Goal: Task Accomplishment & Management: Complete application form

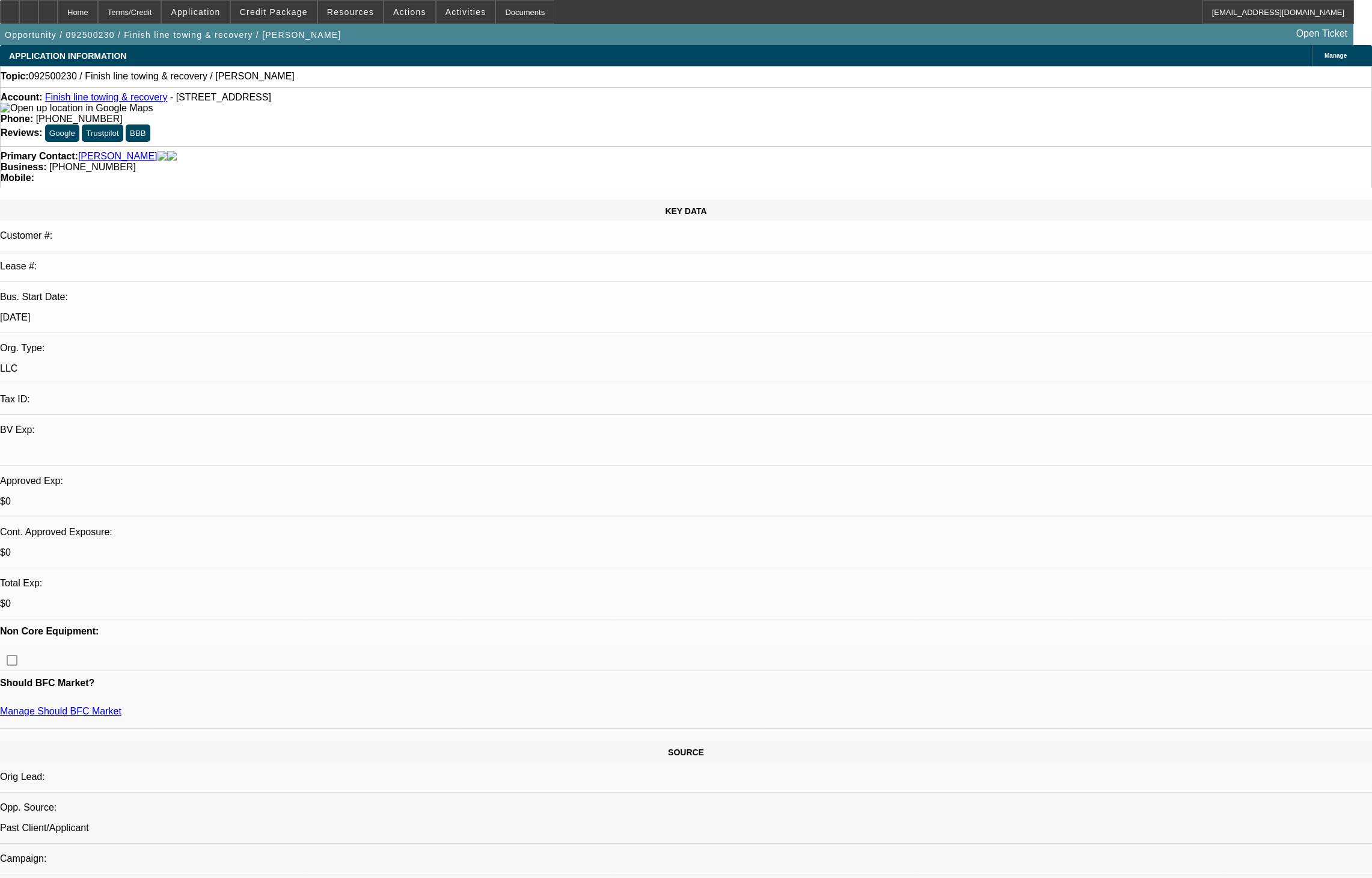
select select "0"
select select "2"
select select "0.1"
select select "4"
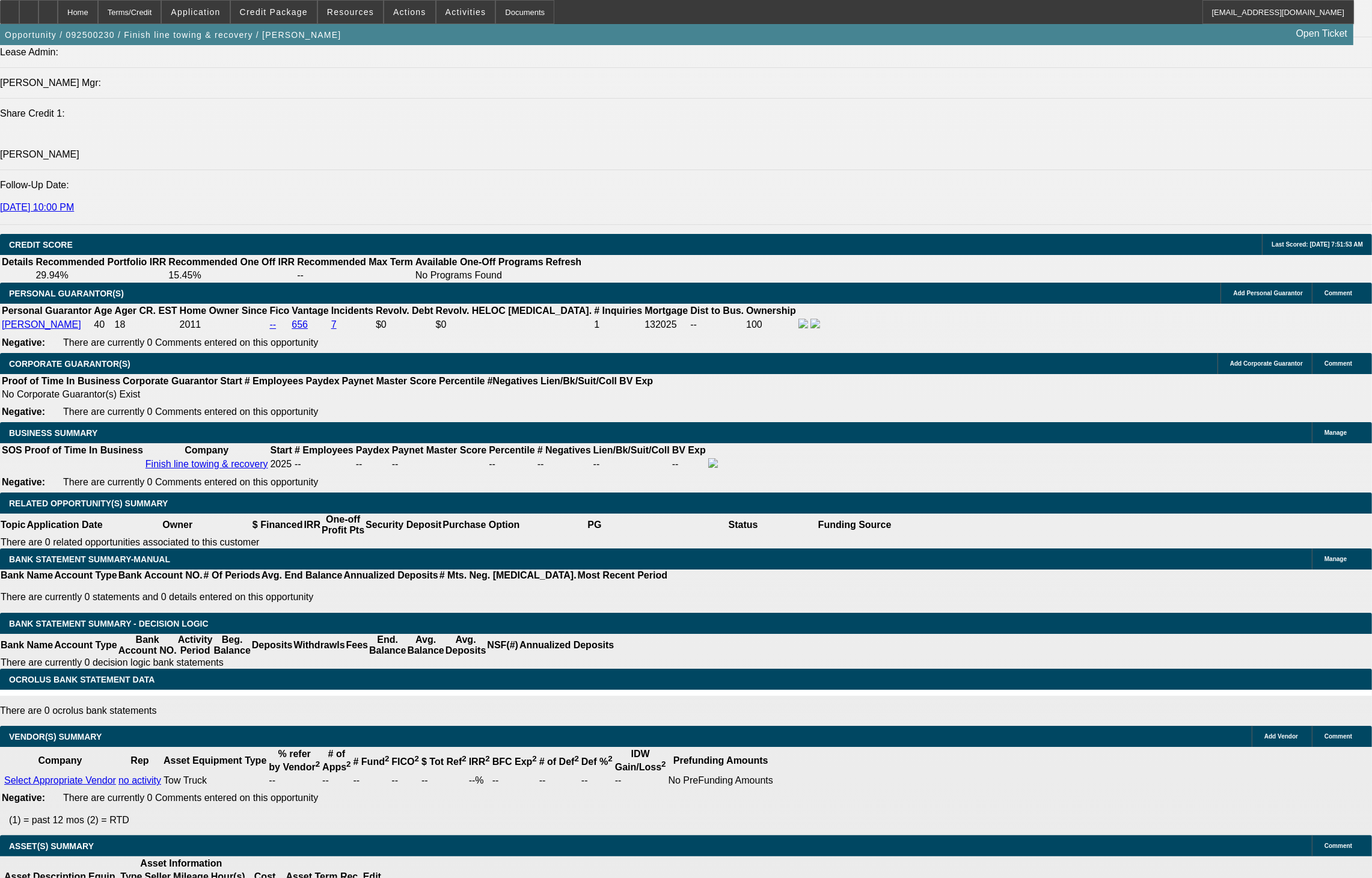
scroll to position [357, 0]
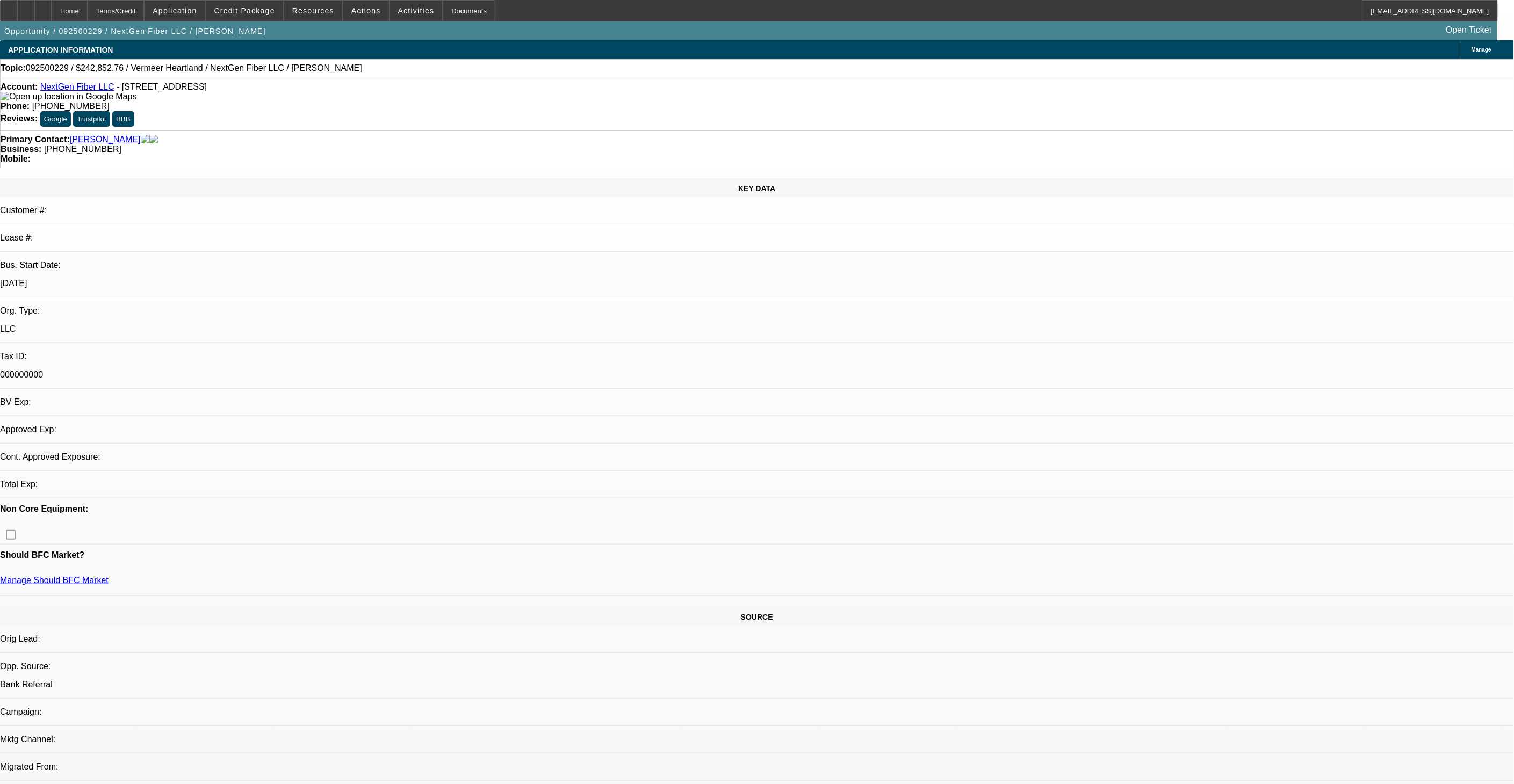
select select "0"
select select "2"
select select "0.1"
select select "1"
select select "2"
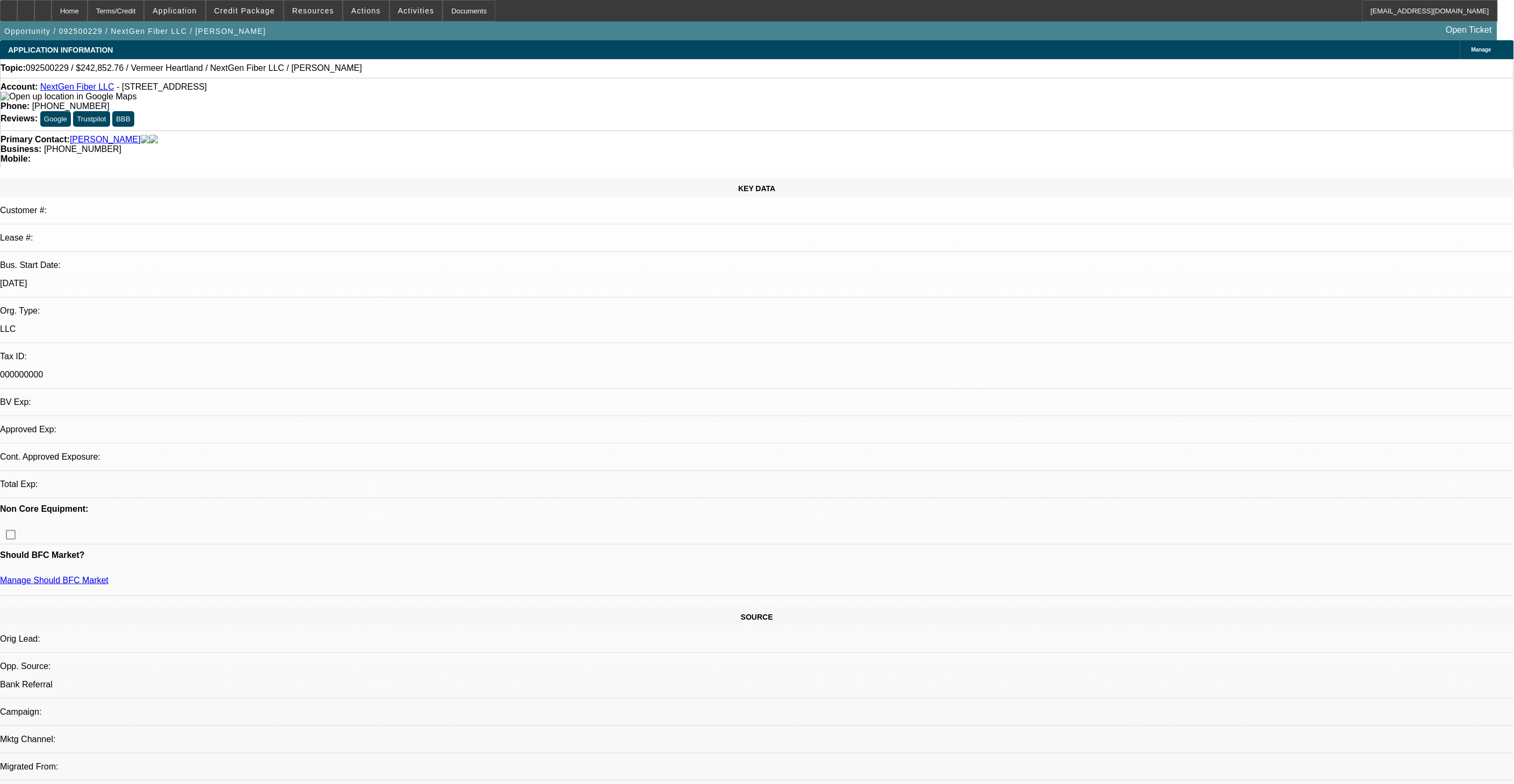
select select "4"
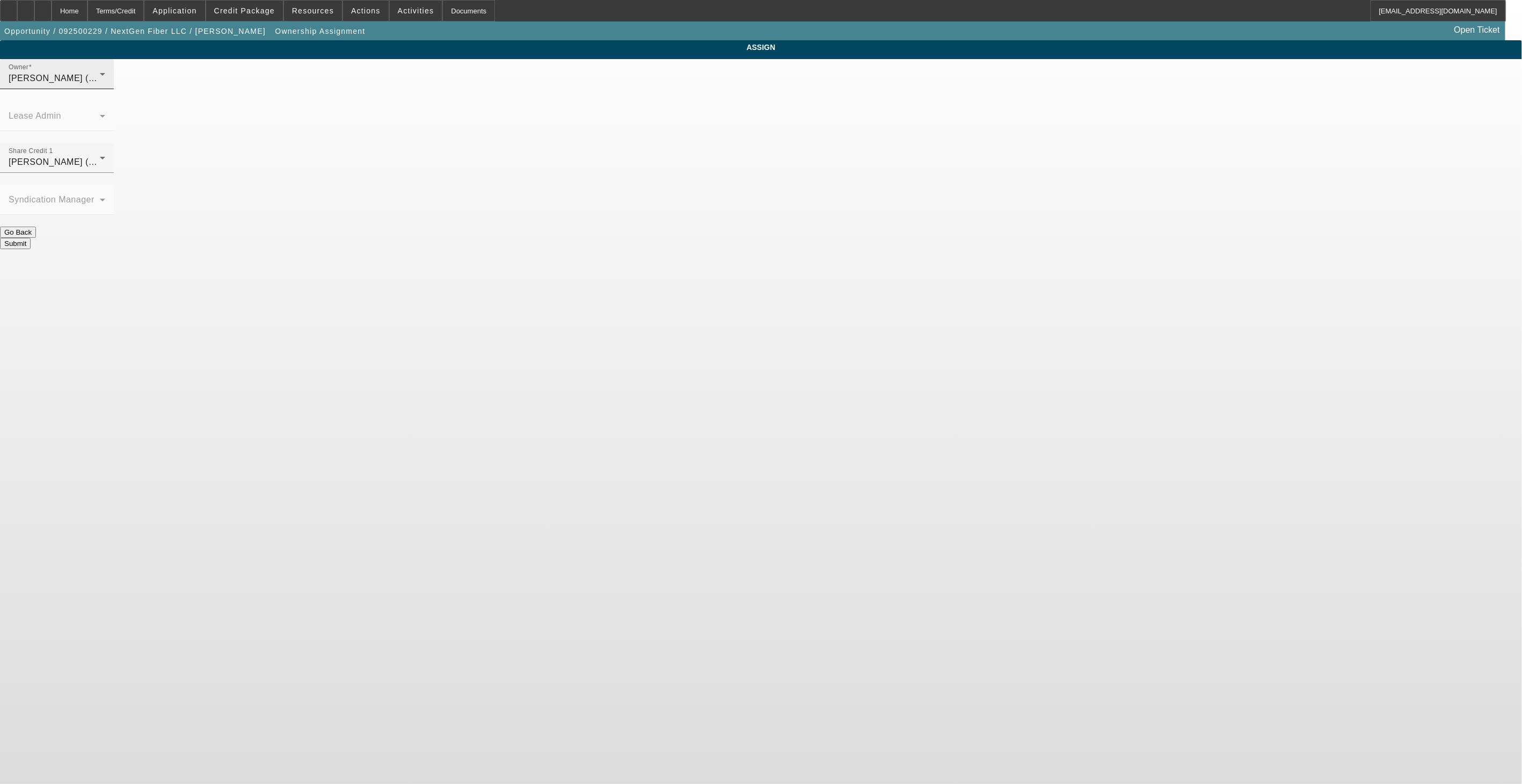
click at [100, 85] on div "[PERSON_NAME] (Lvl 19)" at bounding box center [54, 79] width 91 height 13
click at [699, 173] on span "[PERSON_NAME] (Lvl 3)" at bounding box center [672, 168] width 103 height 13
click at [111, 83] on span "[PERSON_NAME] (Lvl 3)" at bounding box center [60, 77] width 103 height 9
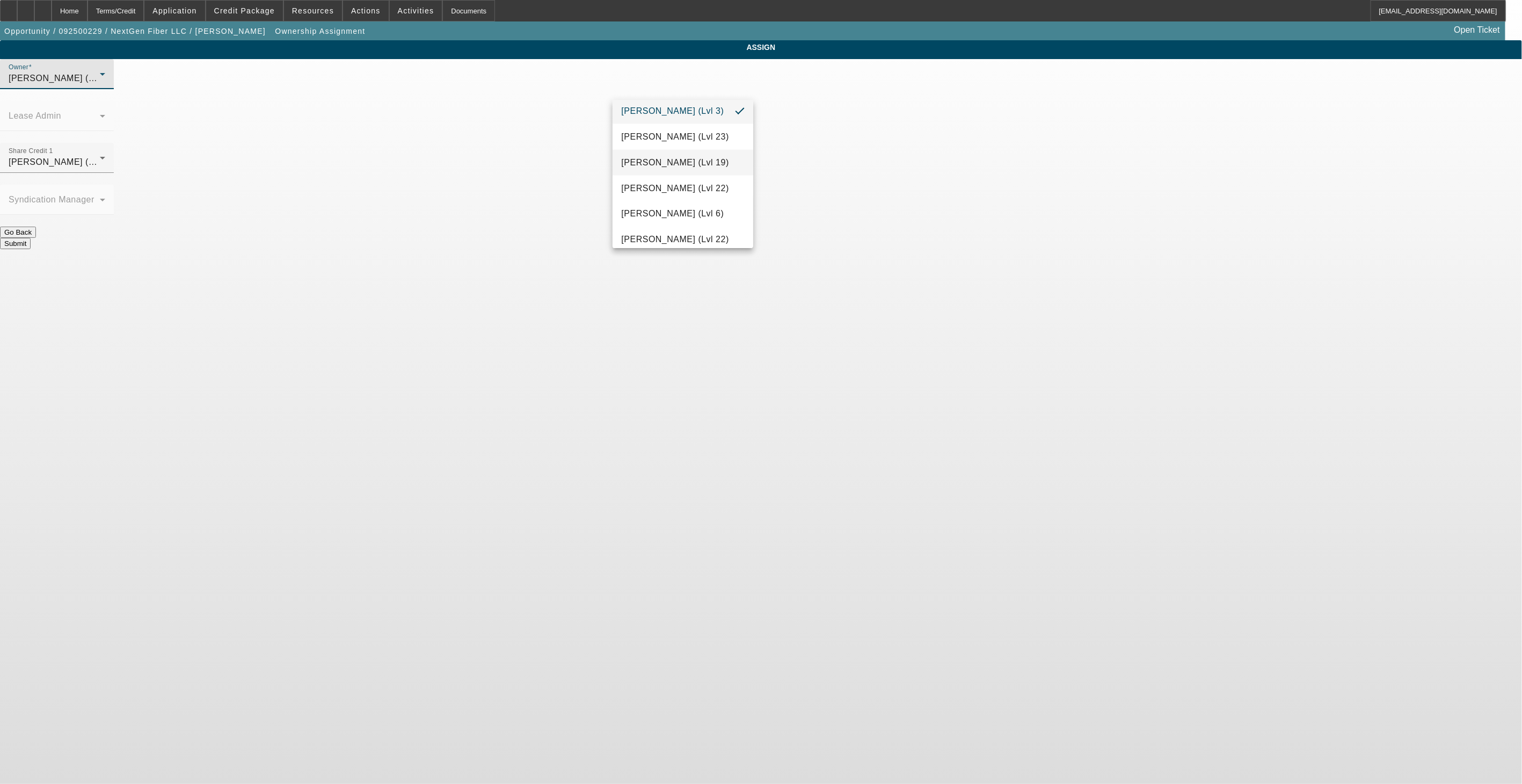
click at [677, 174] on mat-option "[PERSON_NAME] (Lvl 19)" at bounding box center [682, 163] width 140 height 26
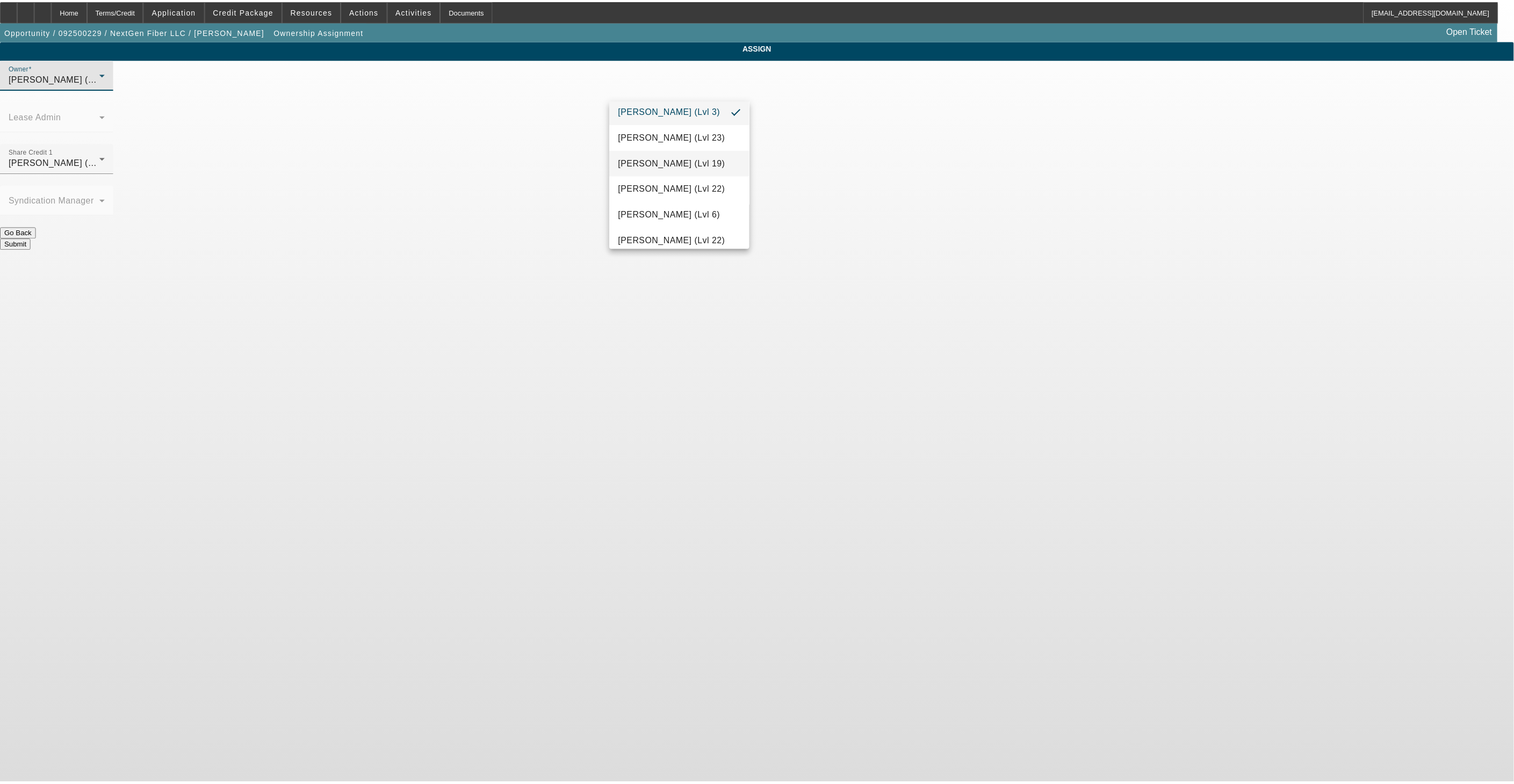
scroll to position [1273, 0]
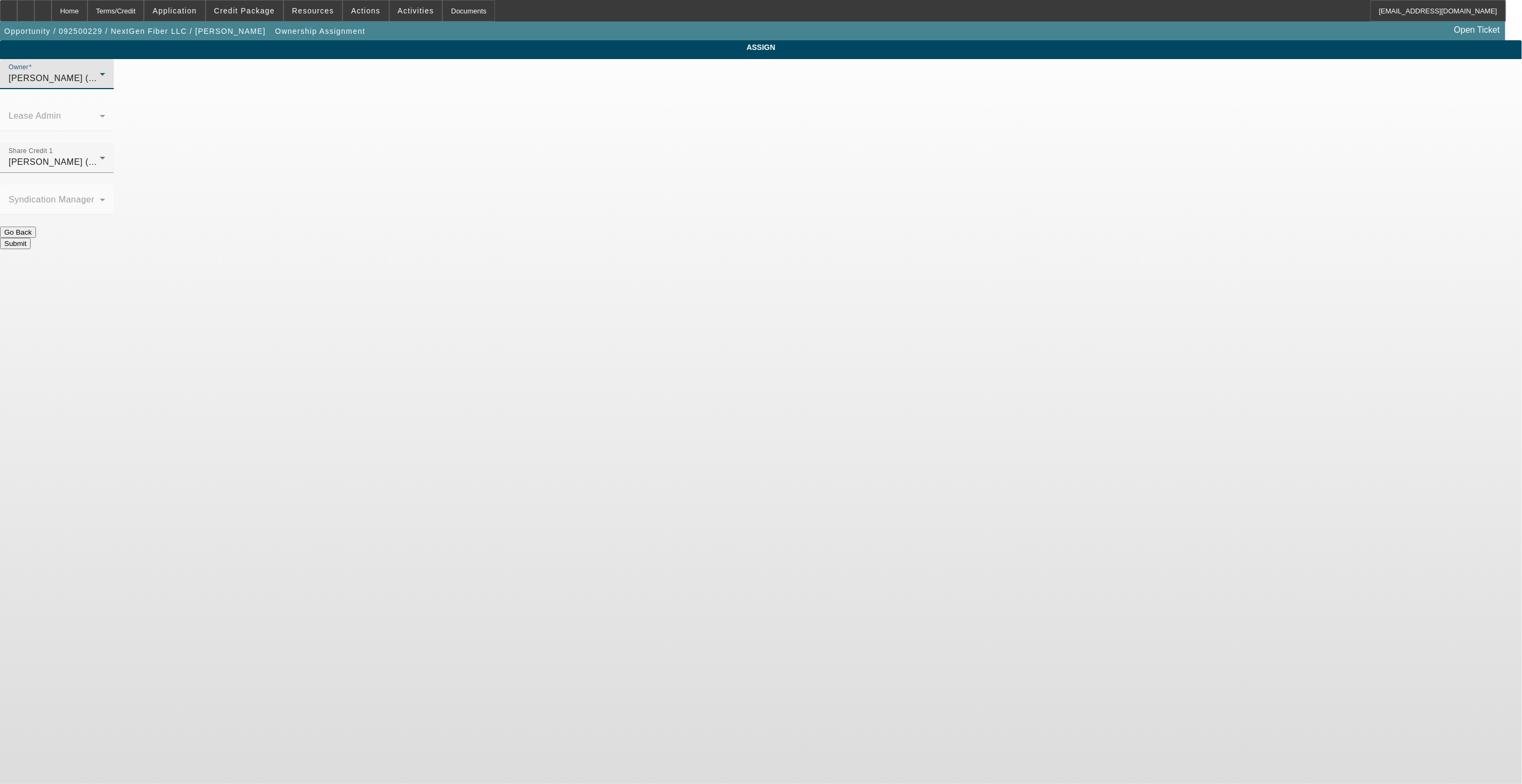
click at [31, 238] on button "Submit" at bounding box center [15, 243] width 31 height 11
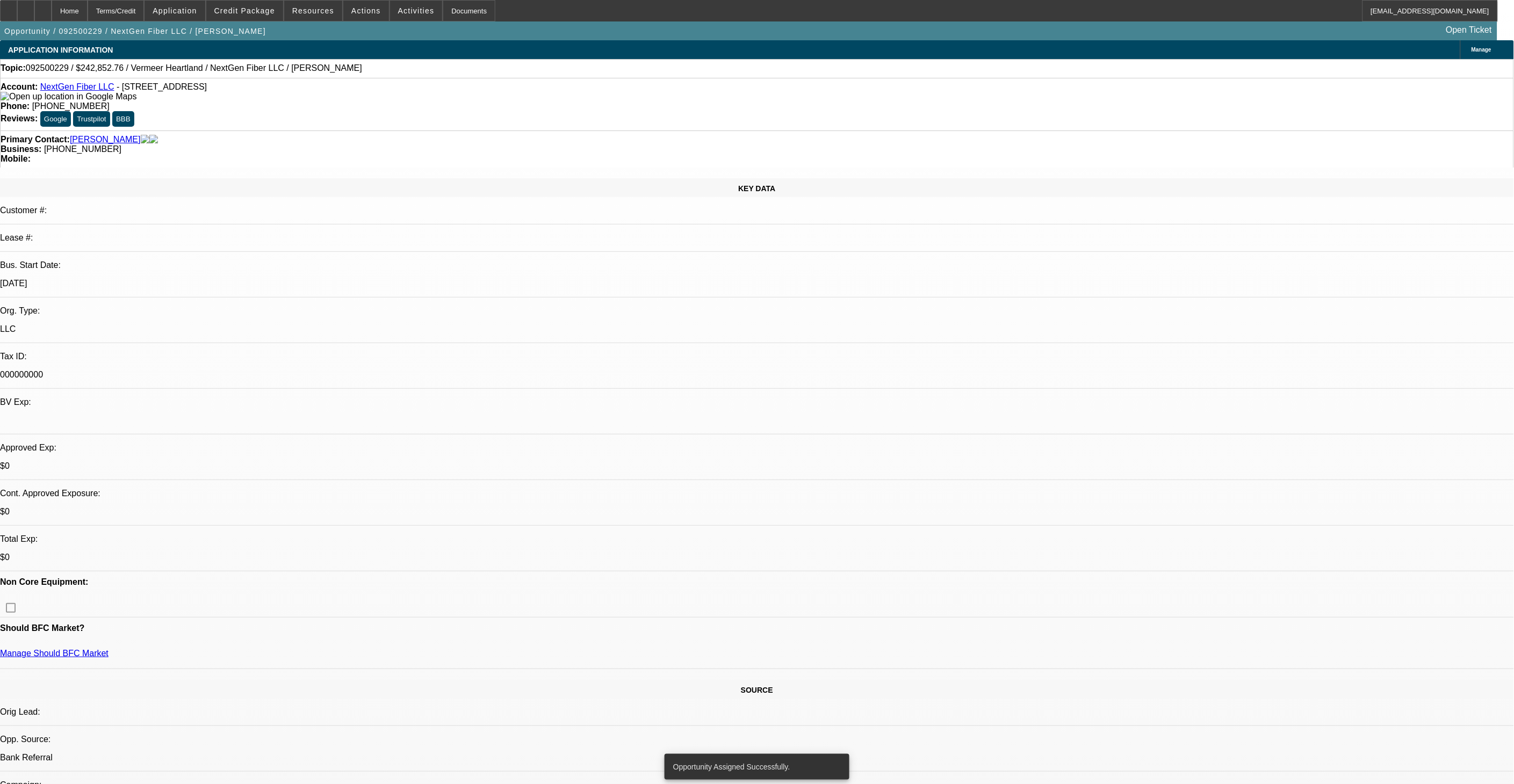
select select "0"
select select "2"
select select "0.1"
select select "4"
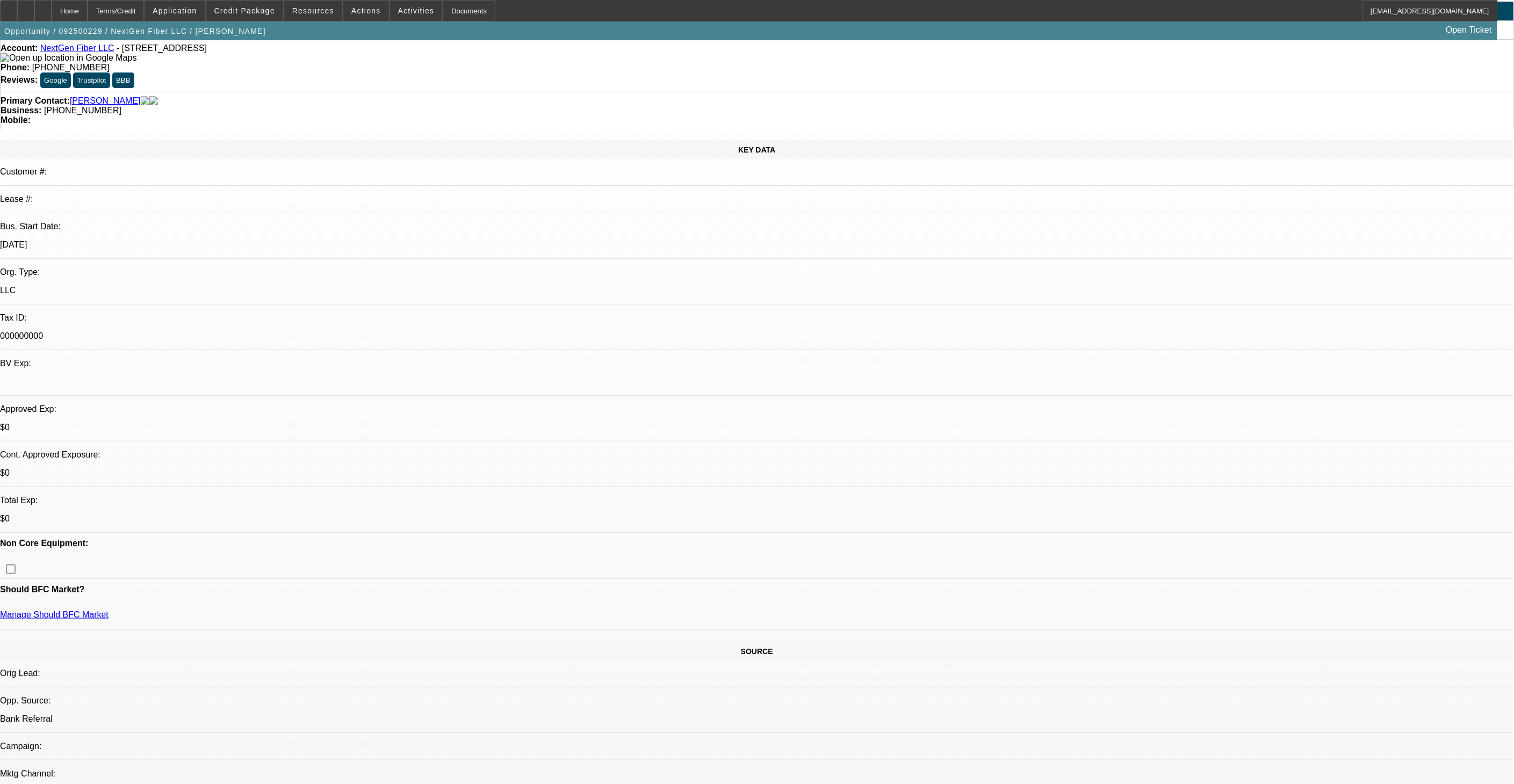
scroll to position [60, 0]
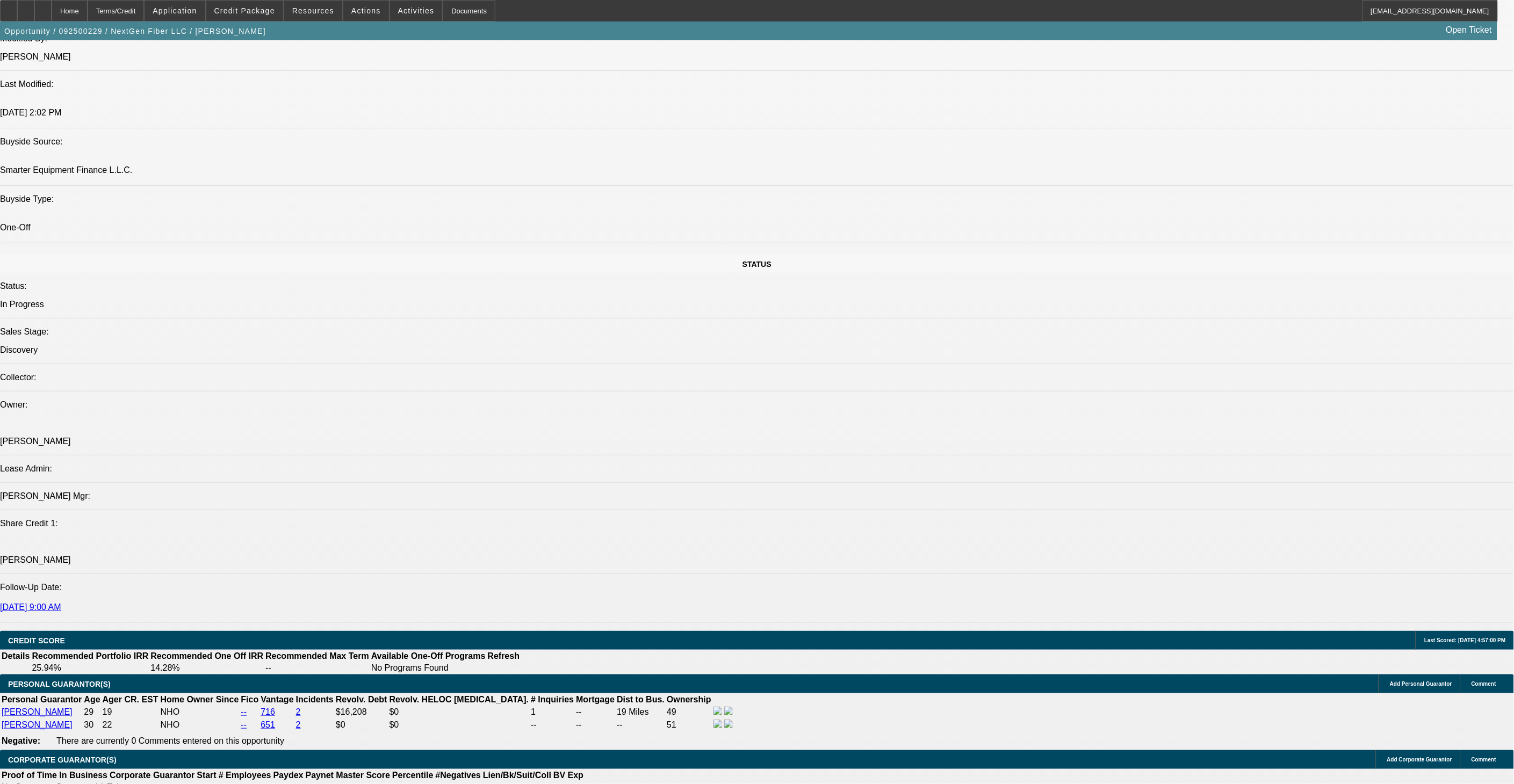
scroll to position [1014, 0]
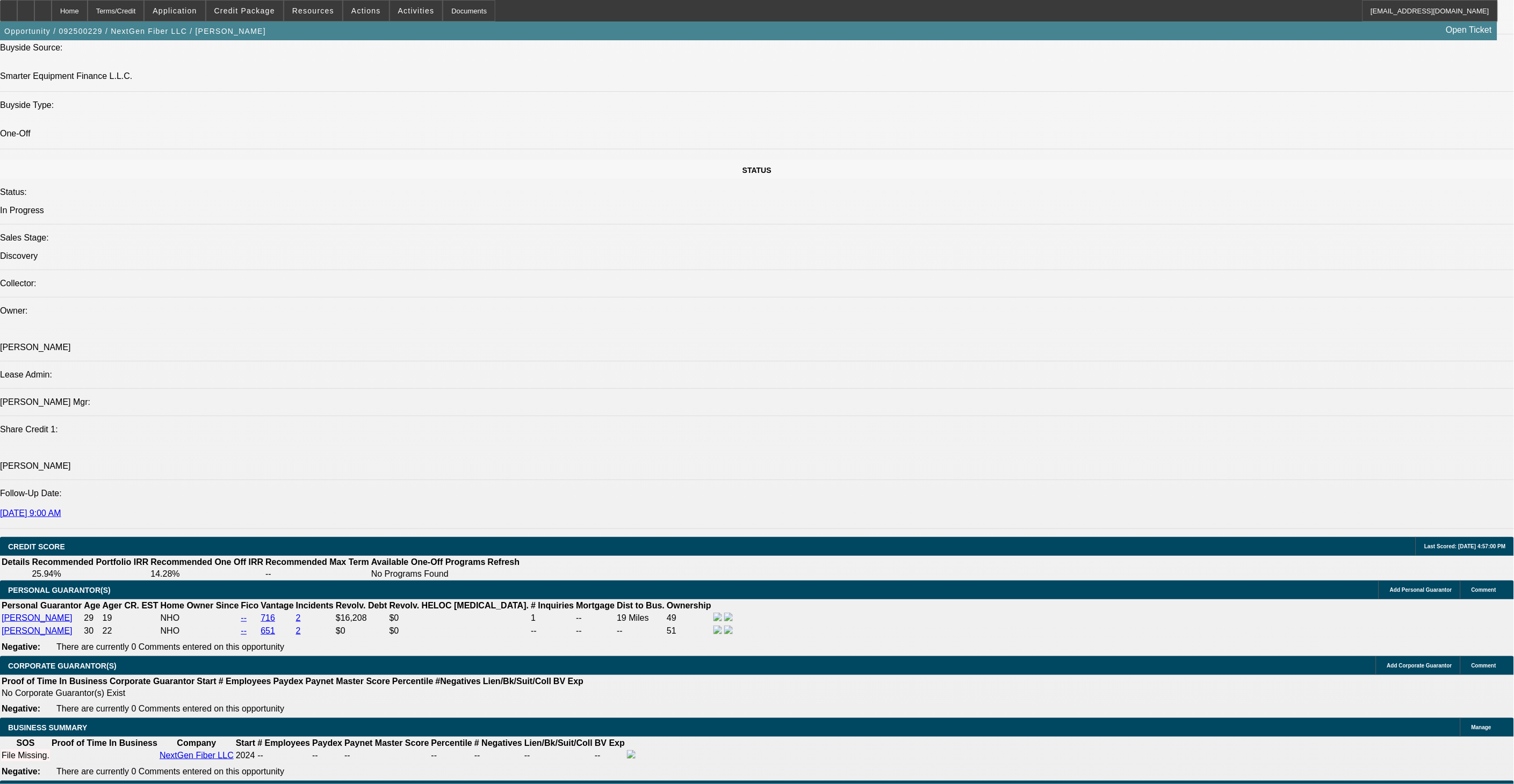
drag, startPoint x: 293, startPoint y: 446, endPoint x: 335, endPoint y: 446, distance: 42.0
drag, startPoint x: 335, startPoint y: 446, endPoint x: 598, endPoint y: 497, distance: 267.9
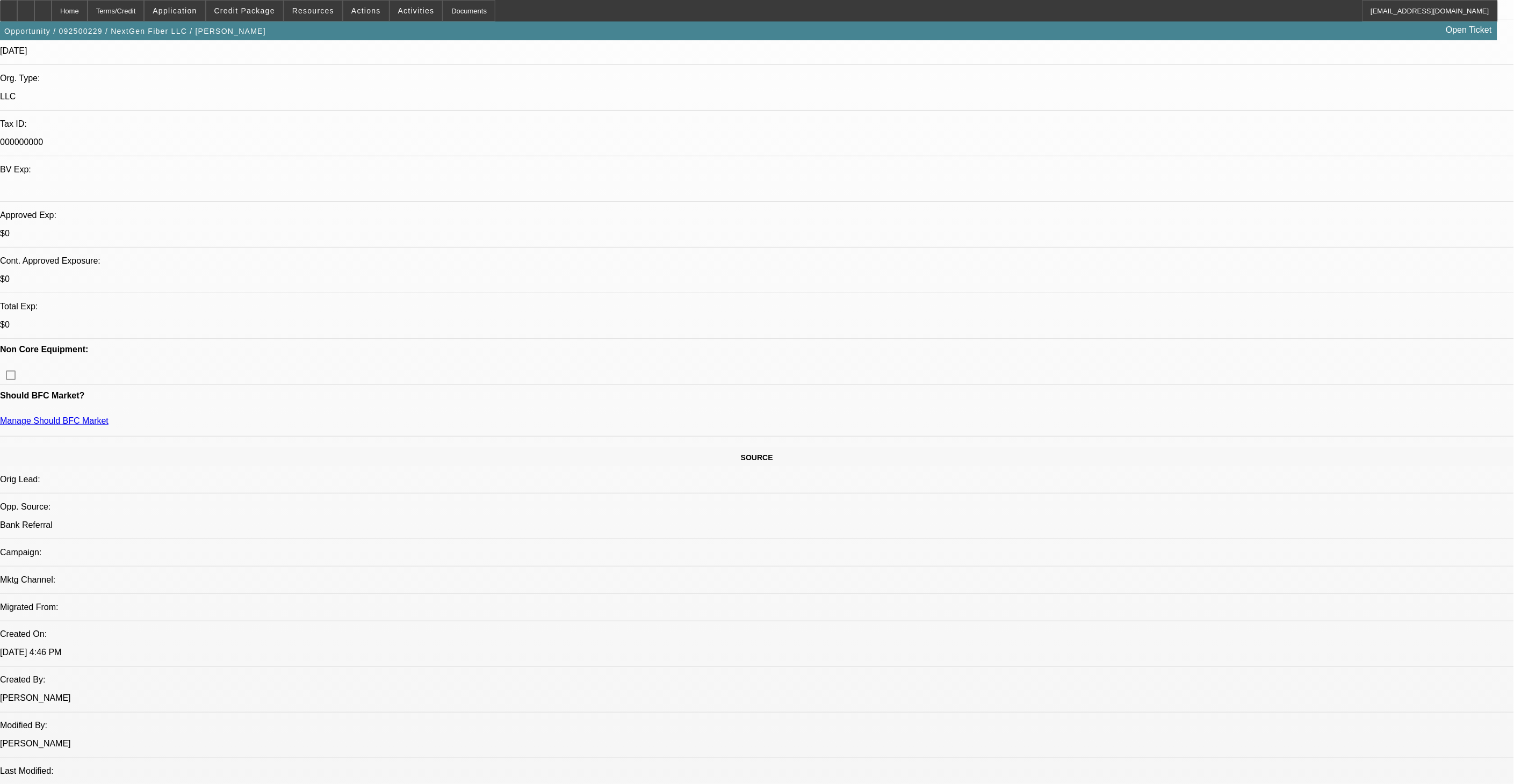
scroll to position [298, 0]
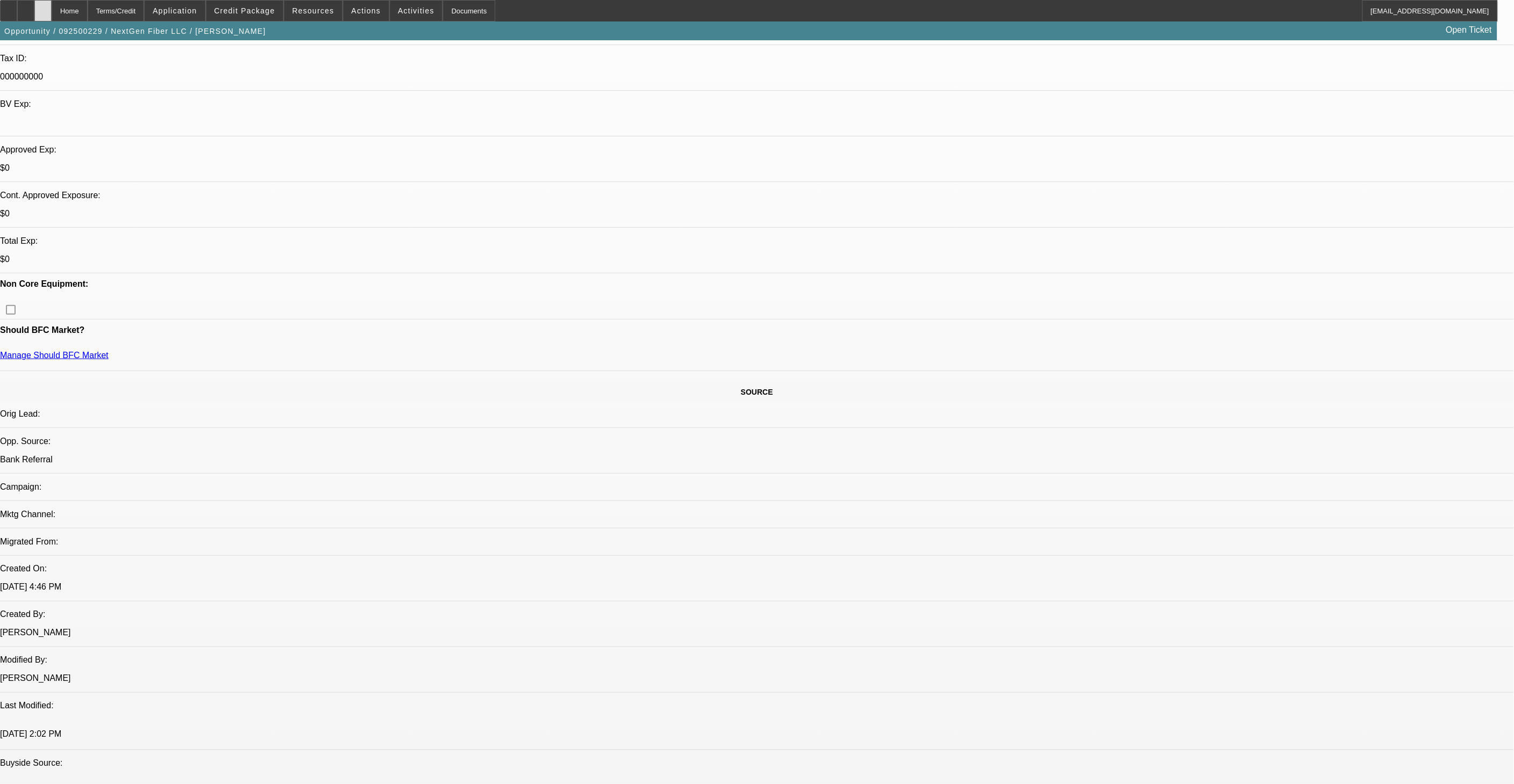
click at [43, 7] on icon at bounding box center [43, 7] width 0 height 0
select select "0"
select select "2"
select select "0.1"
select select "1"
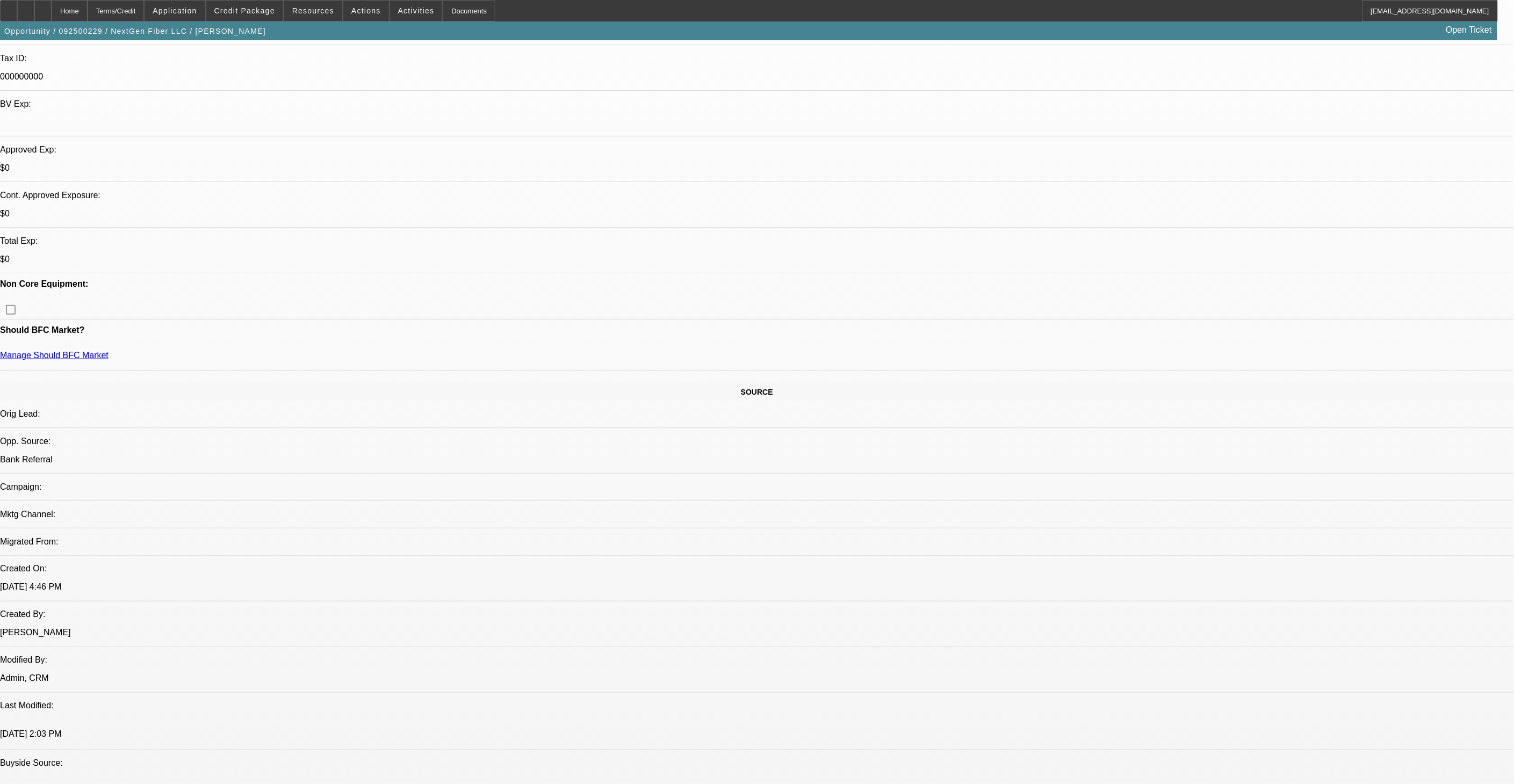
select select "2"
select select "4"
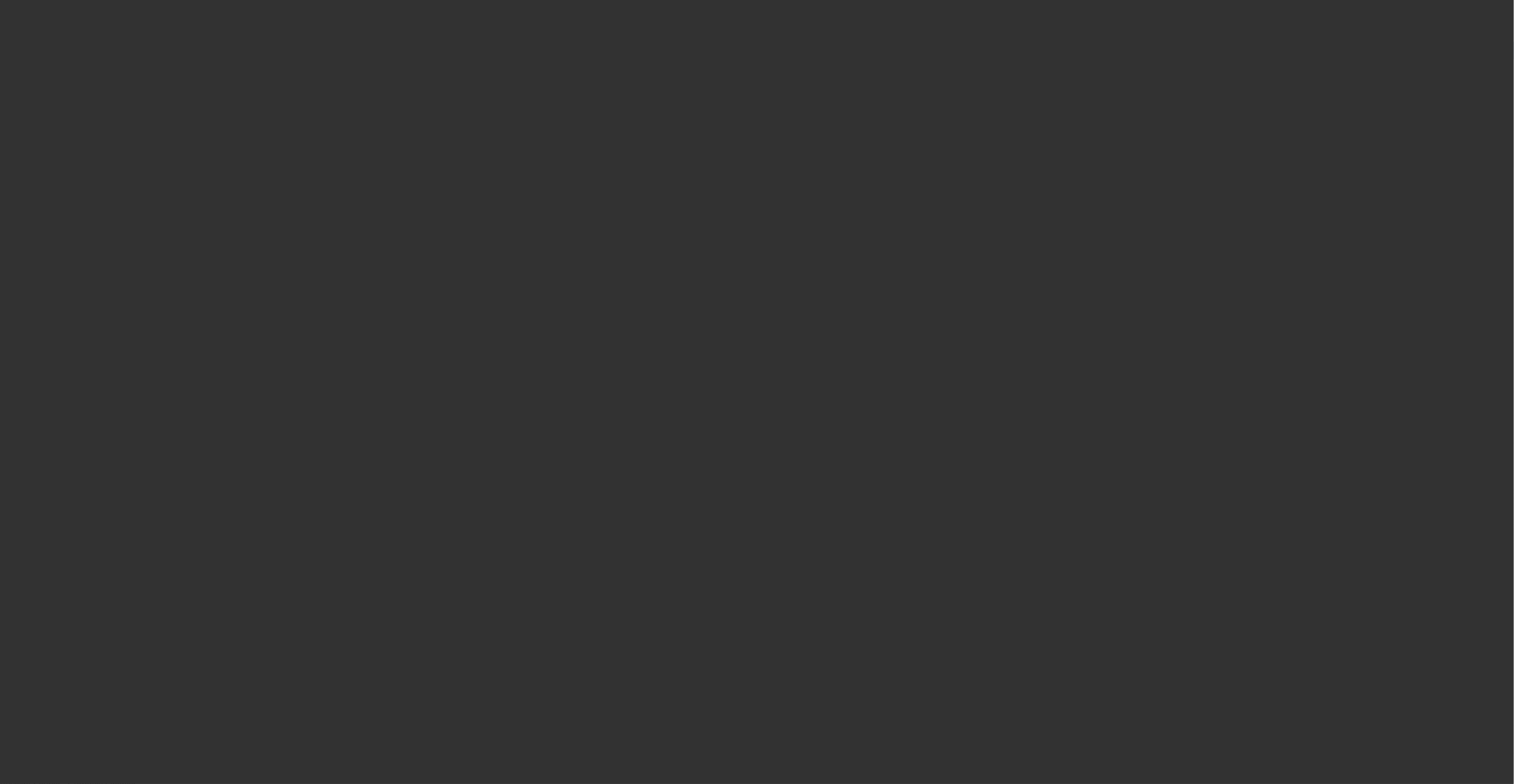
select select "0"
select select "2"
select select "0"
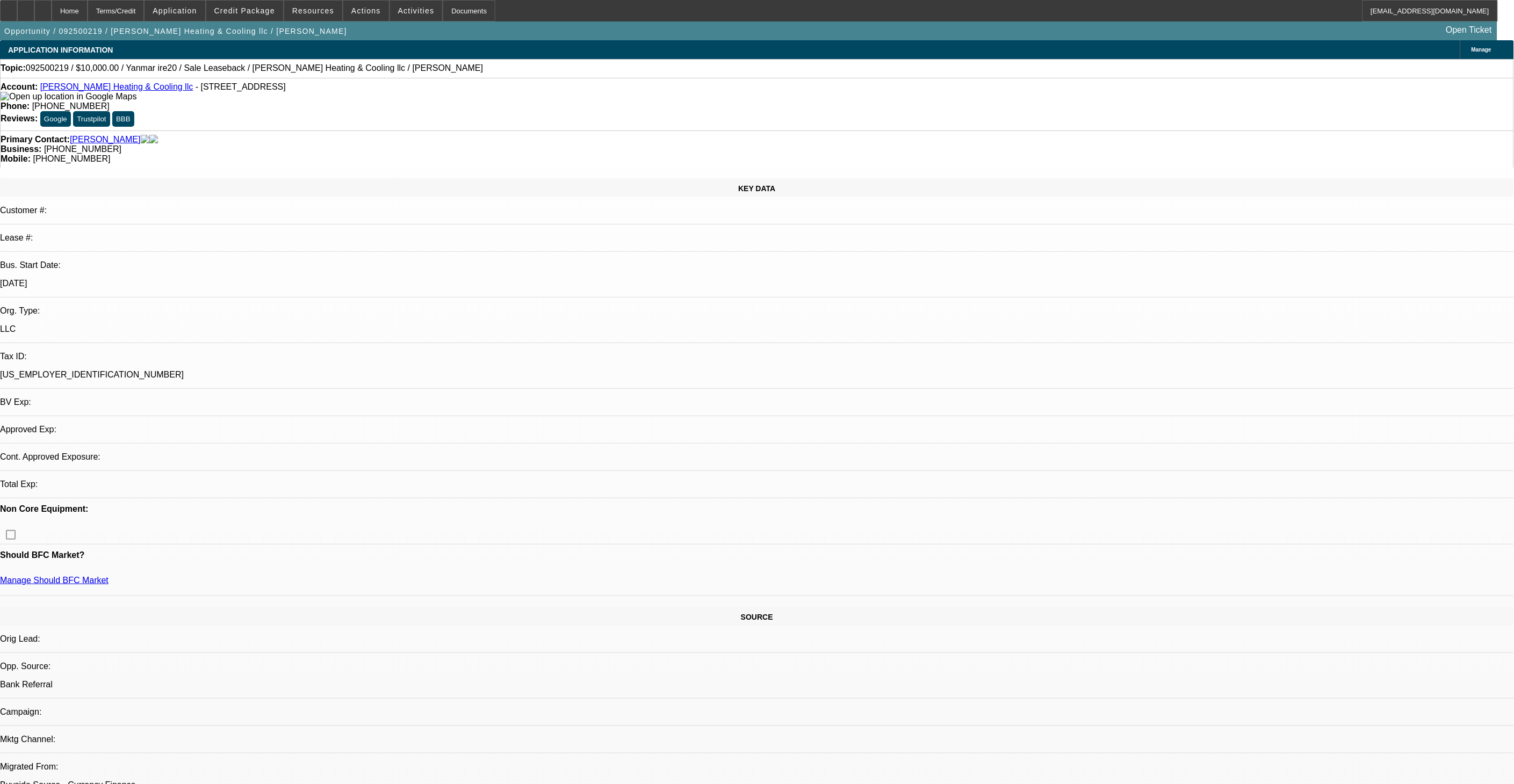
select select "1"
select select "2"
select select "6"
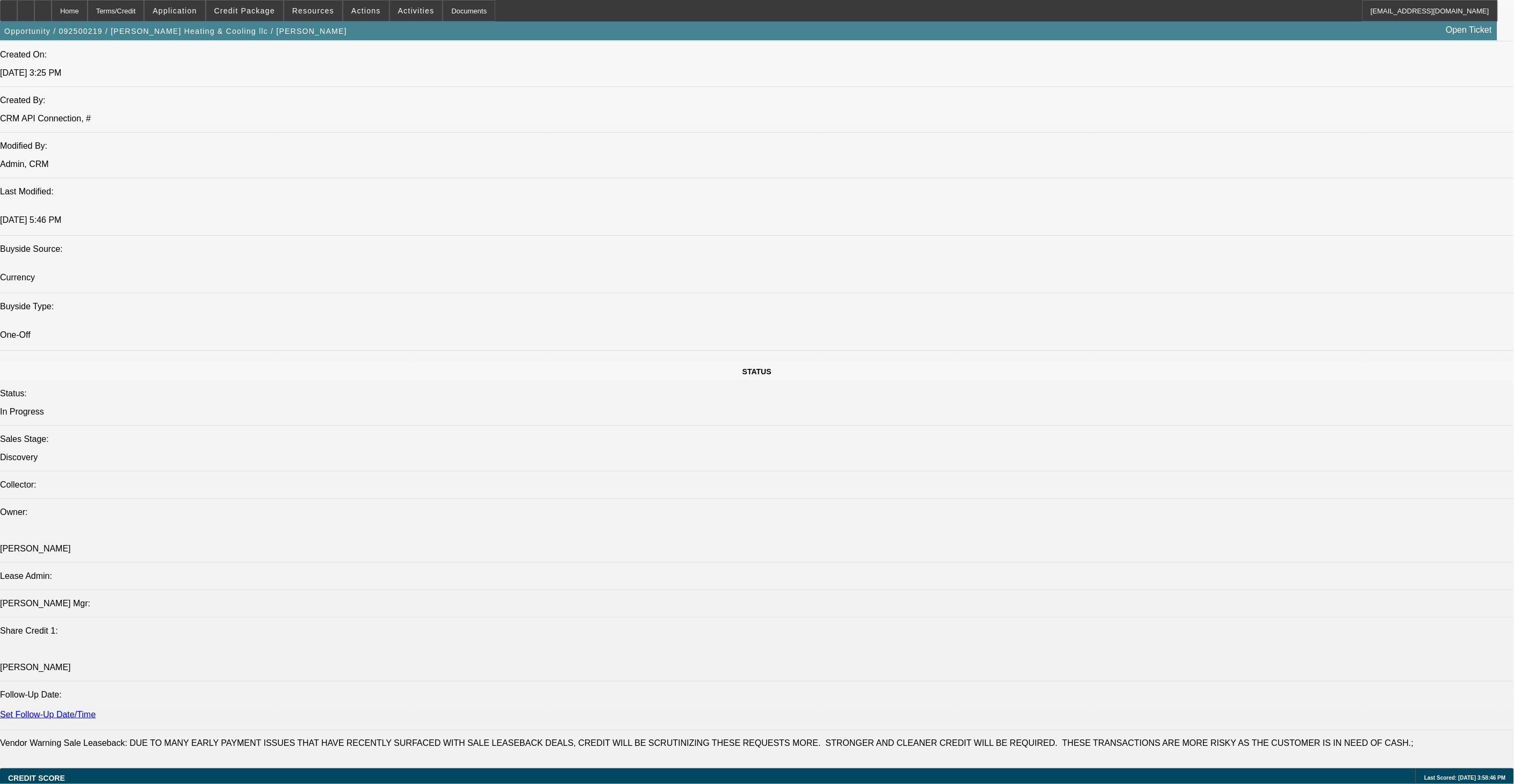
scroll to position [1014, 0]
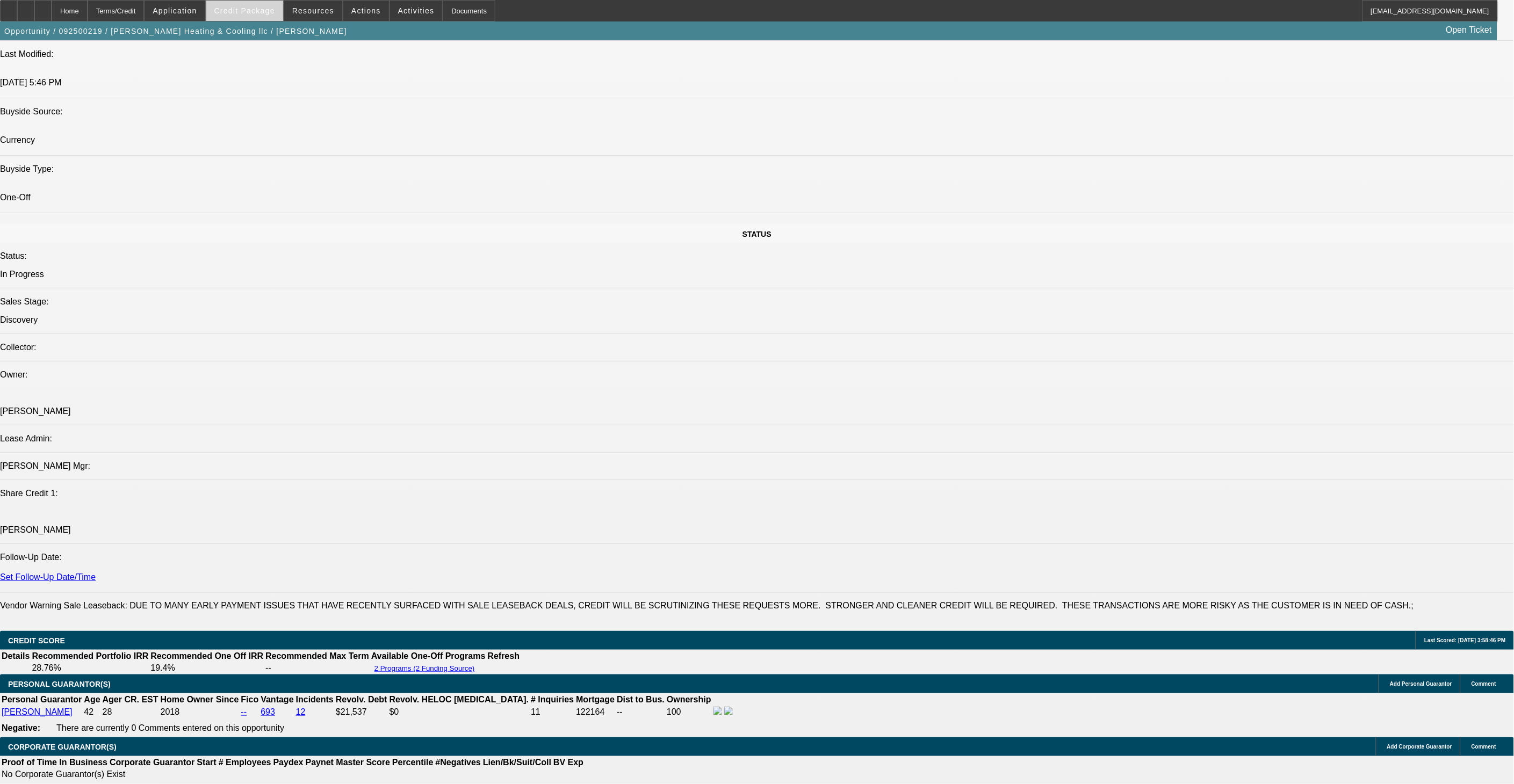
click at [274, 13] on span "Credit Package" at bounding box center [245, 11] width 61 height 9
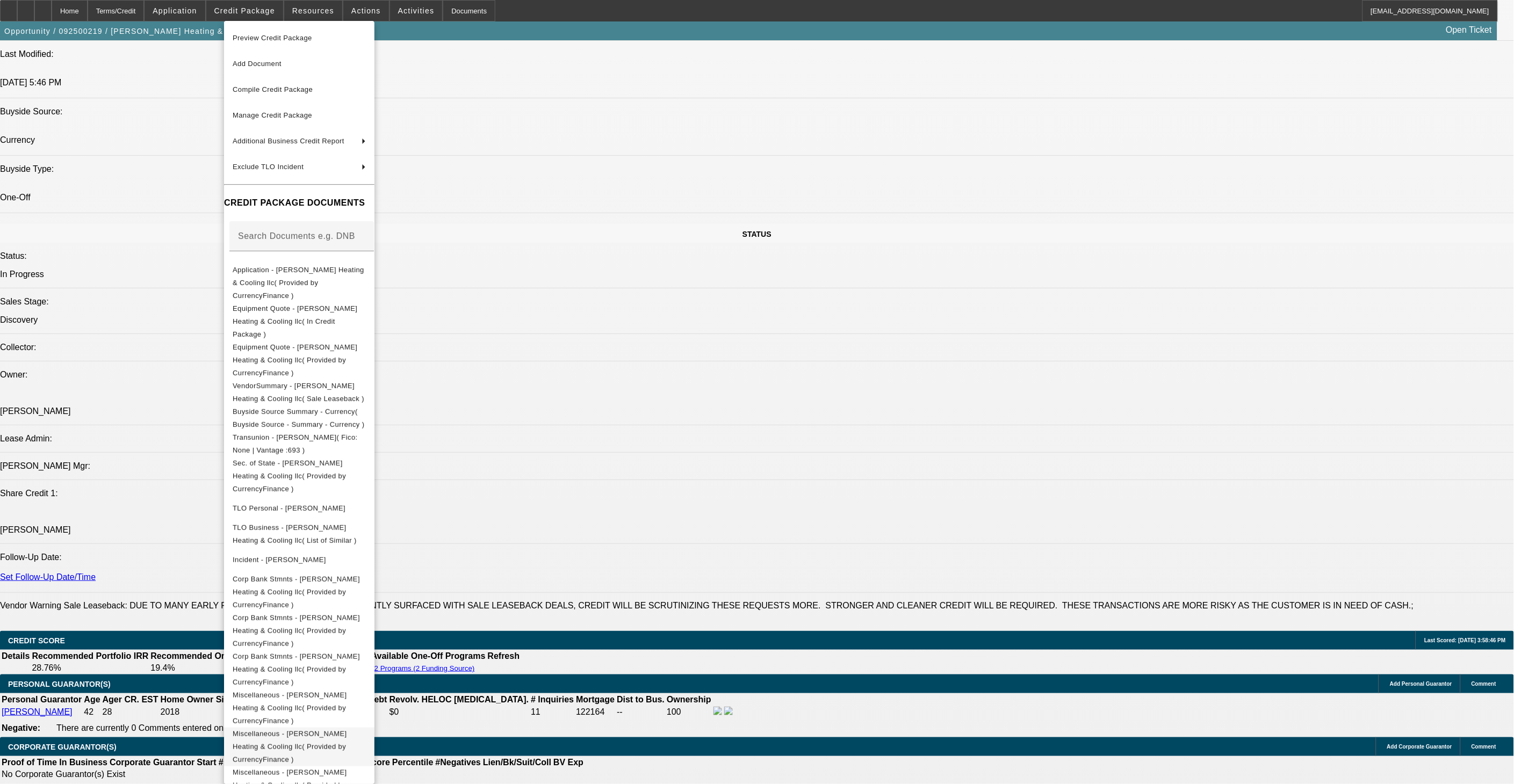
click at [374, 727] on button "Miscellaneous - Miller Heating & Cooling llc( Provided by CurrencyFinance )" at bounding box center [299, 746] width 150 height 38
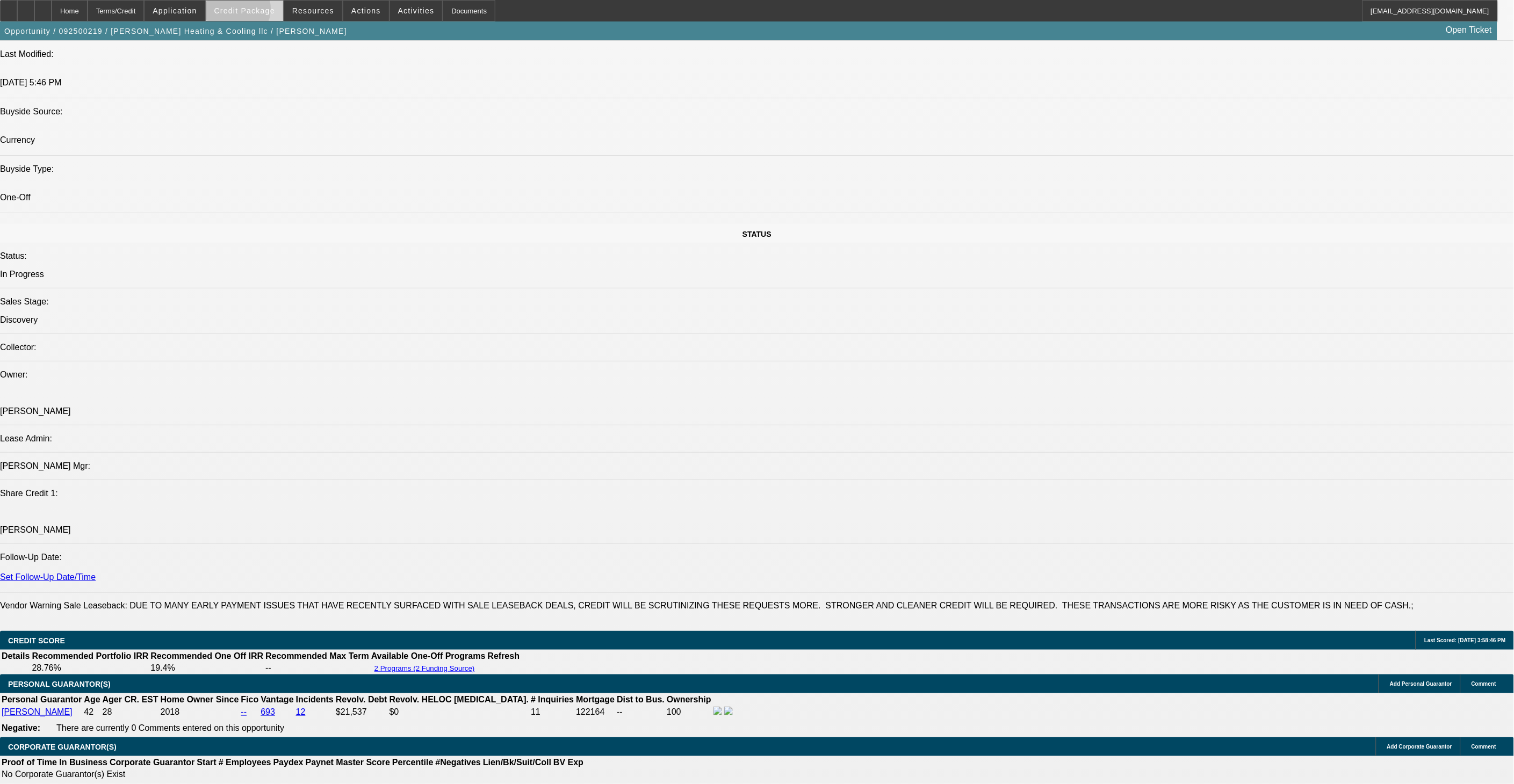
click at [251, 11] on span "Credit Package" at bounding box center [245, 11] width 61 height 9
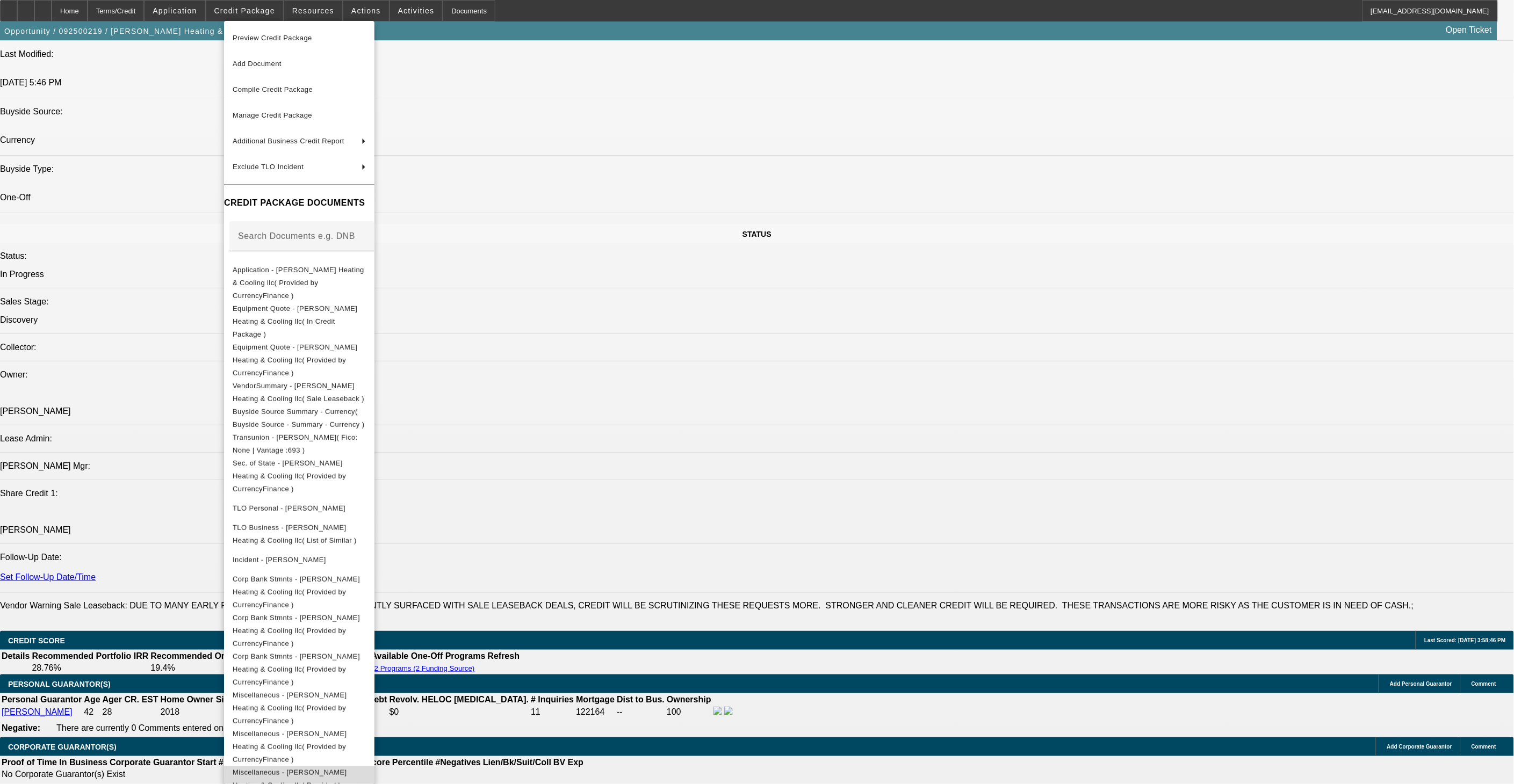
click at [366, 766] on span "Miscellaneous - Miller Heating & Cooling llc( Provided by CurrencyFinance )" at bounding box center [299, 785] width 133 height 38
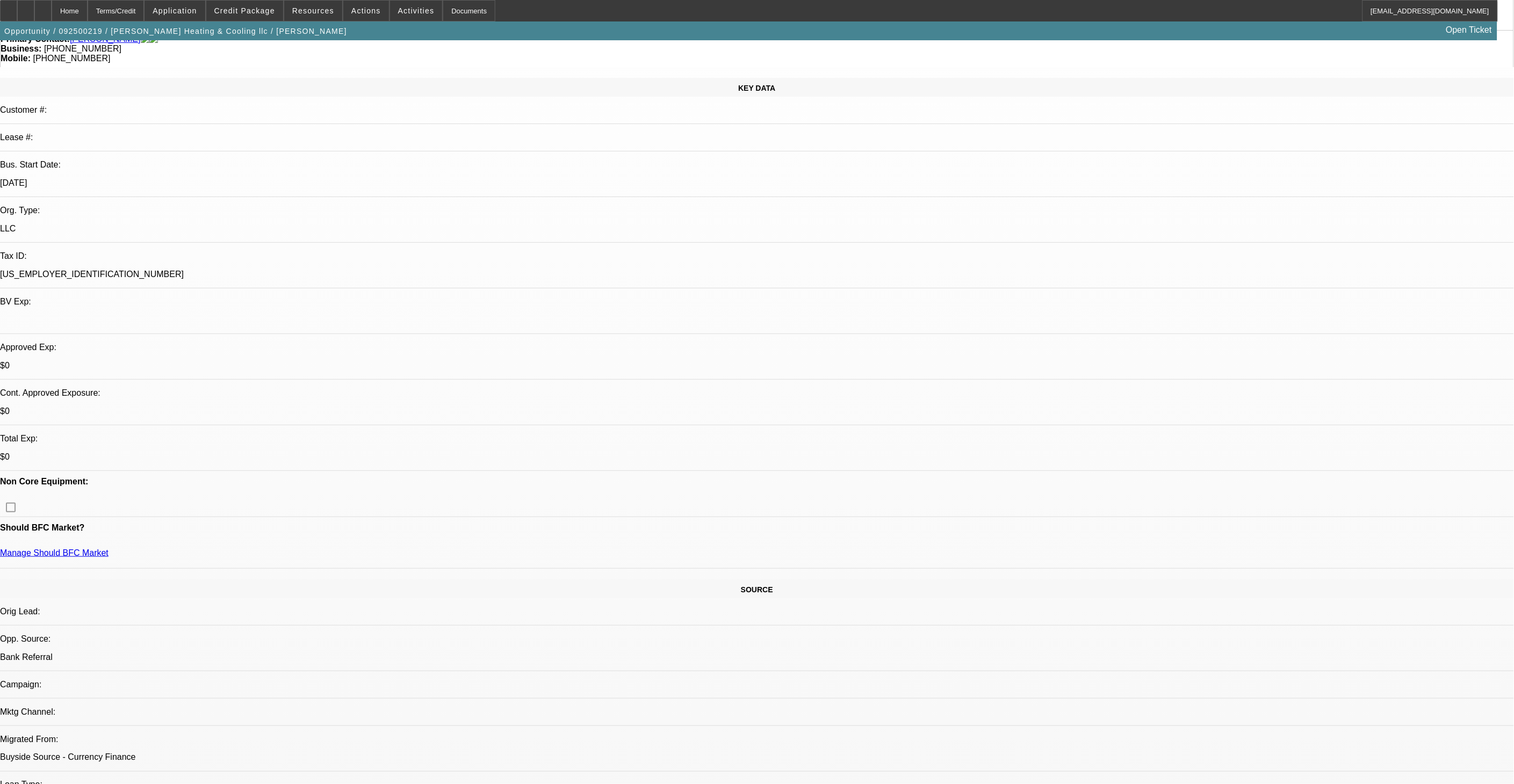
scroll to position [60, 0]
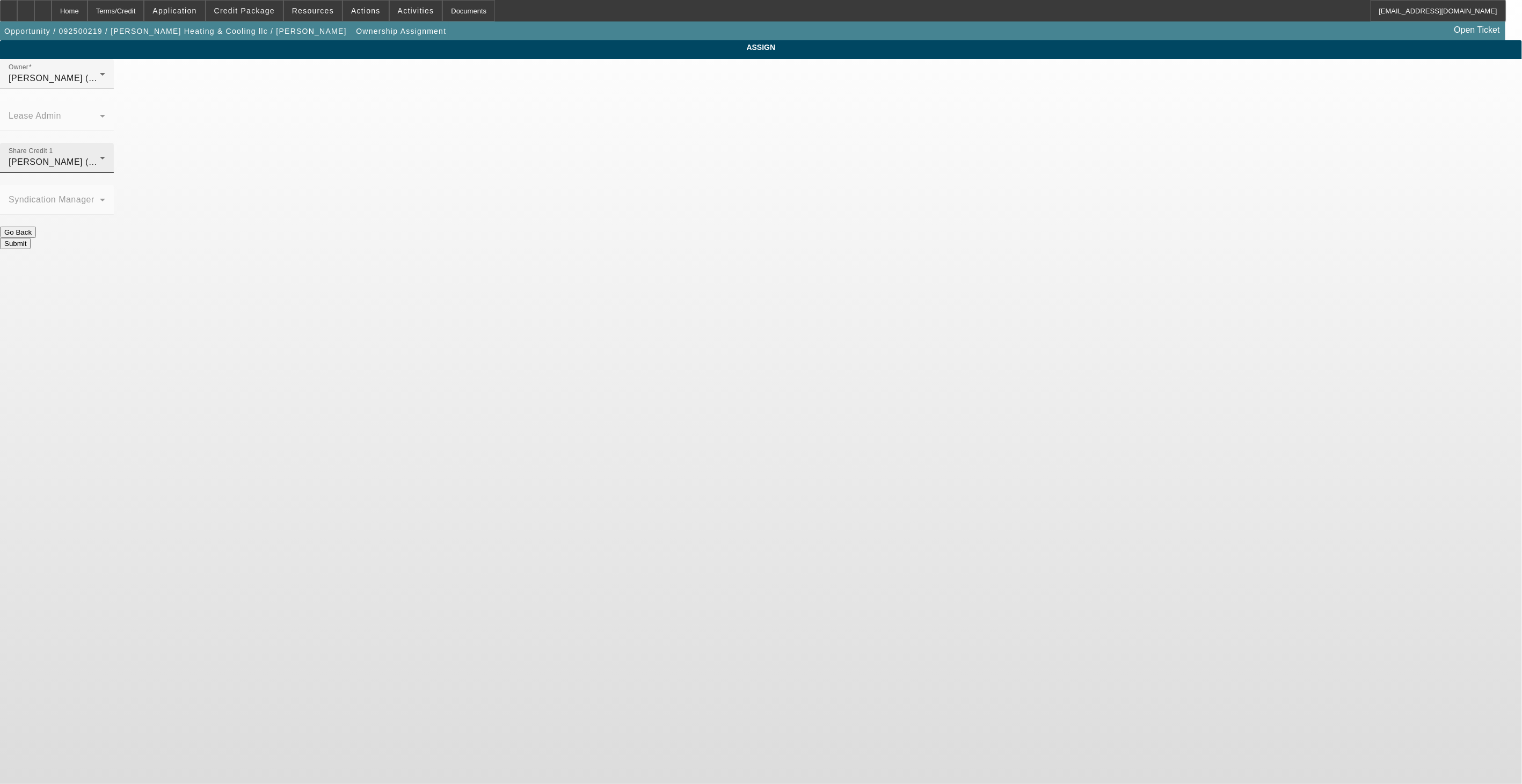
click at [100, 156] on div "O'Connor, Kevin (Lvl 19)" at bounding box center [54, 162] width 91 height 13
drag, startPoint x: 680, startPoint y: 272, endPoint x: 700, endPoint y: 183, distance: 91.2
click at [680, 273] on span "Richards, Stephanie (Lvl 3)" at bounding box center [672, 279] width 103 height 13
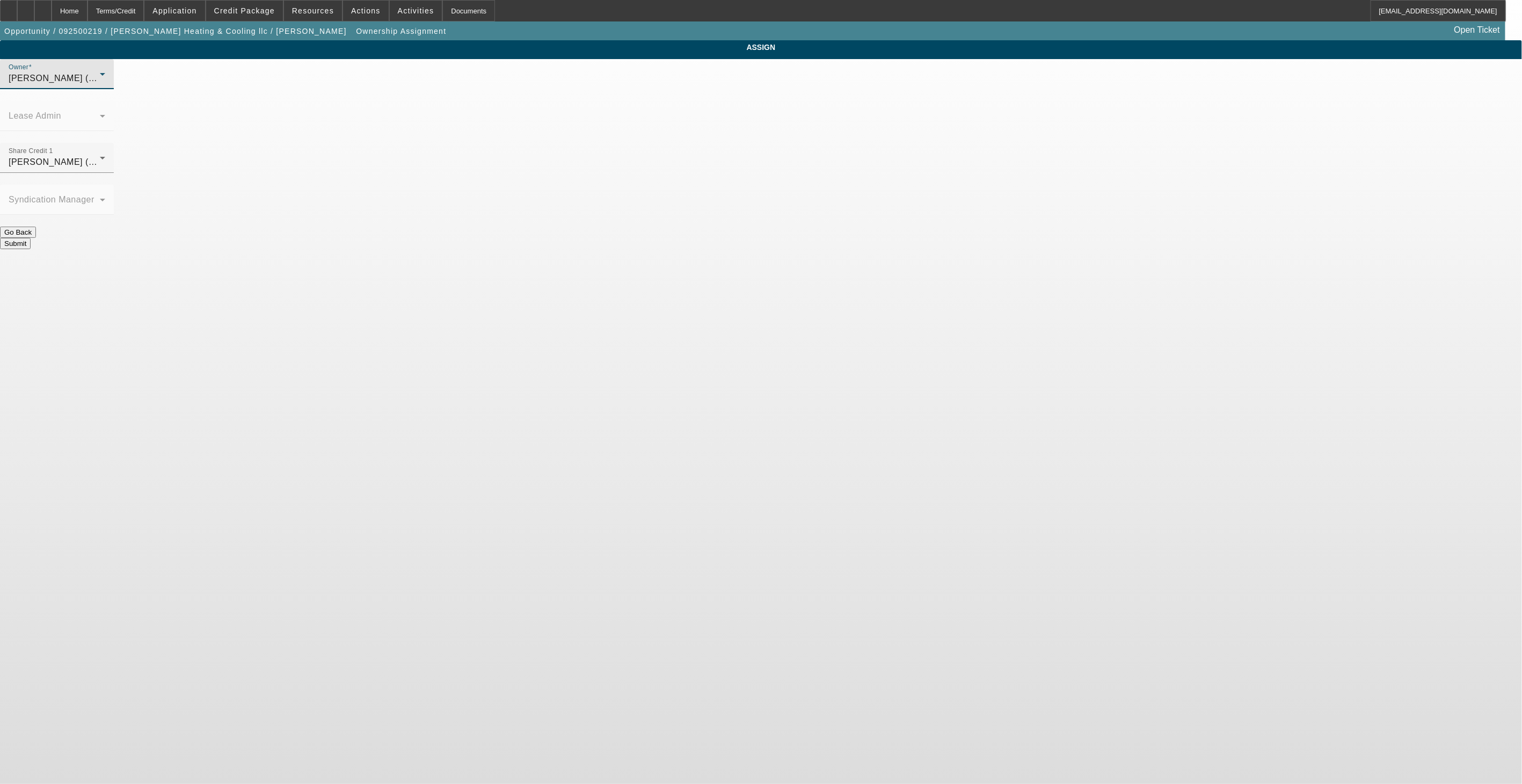
click at [100, 85] on div "Richards, Stephanie (Lvl 3)" at bounding box center [54, 79] width 91 height 13
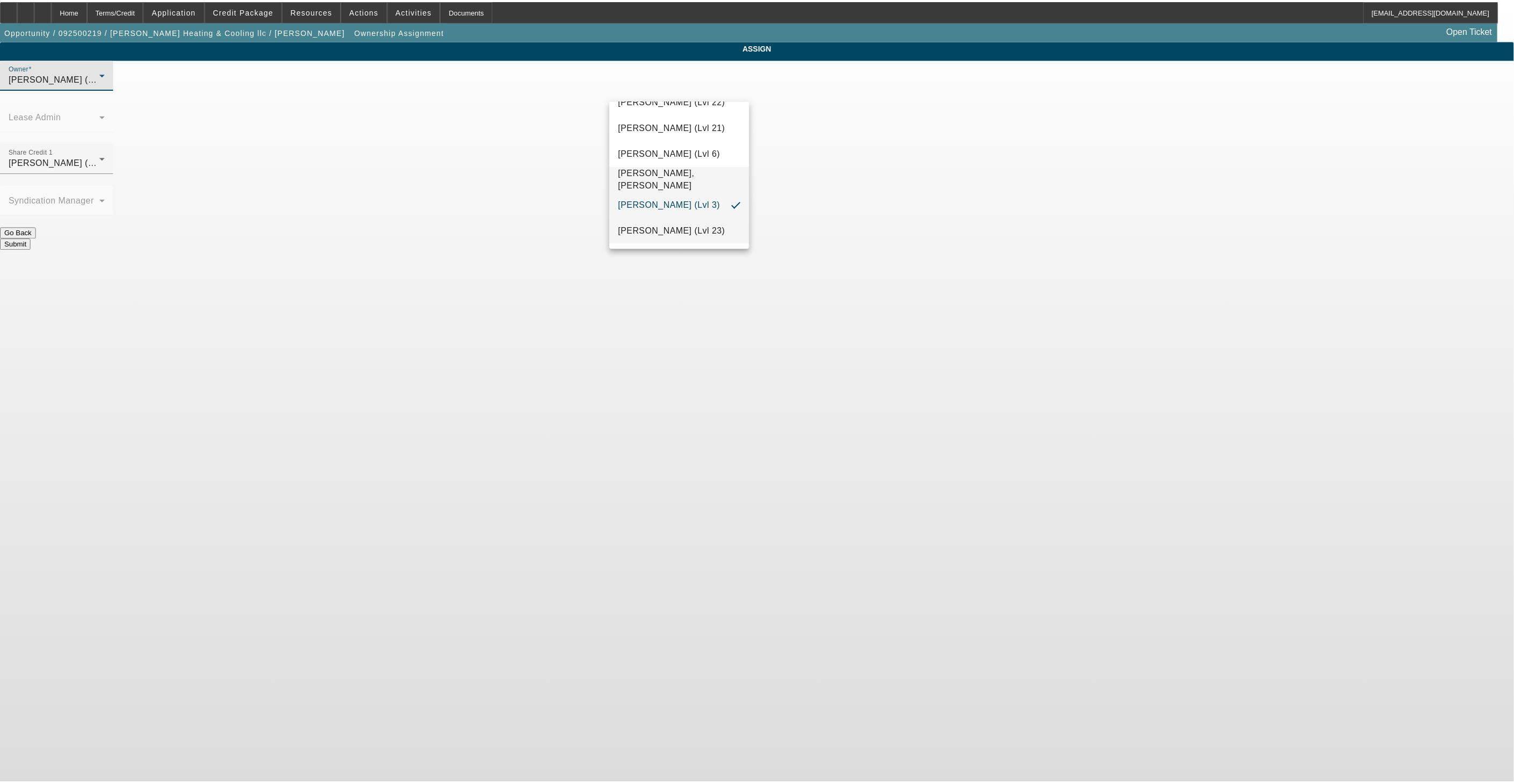
scroll to position [1235, 0]
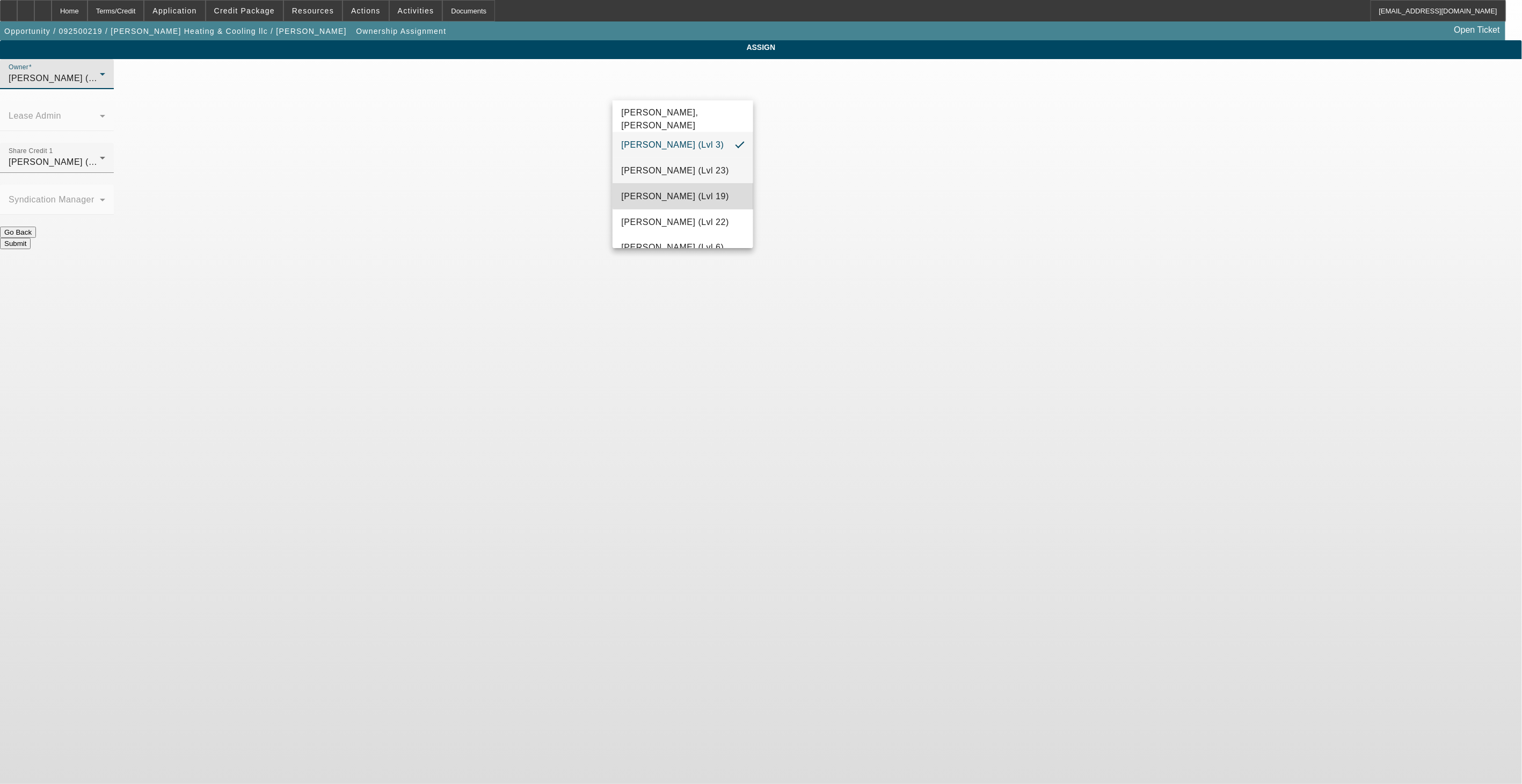
click at [688, 197] on span "Rustebakke, Aaron (Lvl 19)" at bounding box center [675, 197] width 108 height 13
click at [31, 238] on button "Submit" at bounding box center [15, 243] width 31 height 11
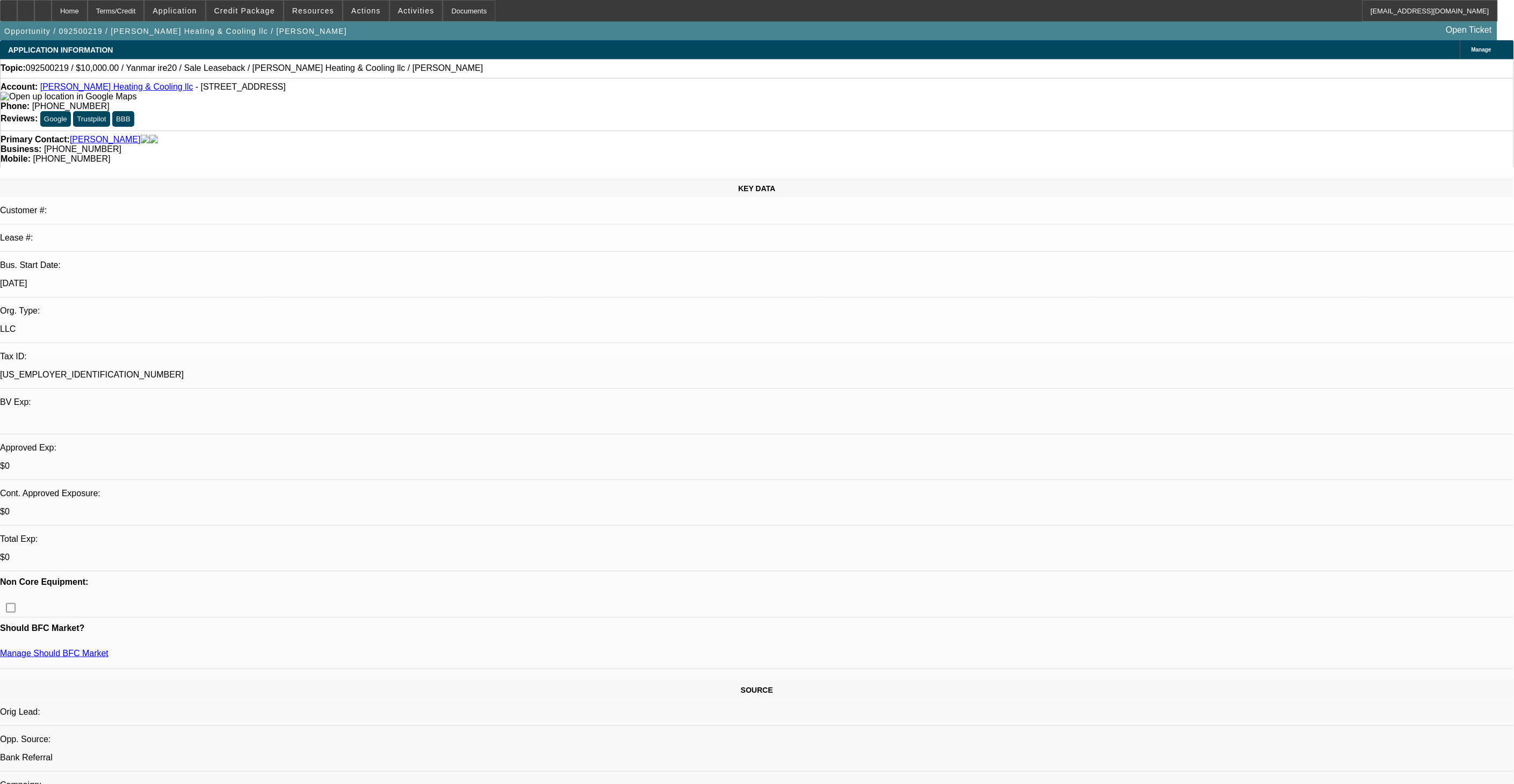
select select "0"
select select "2"
select select "0"
select select "6"
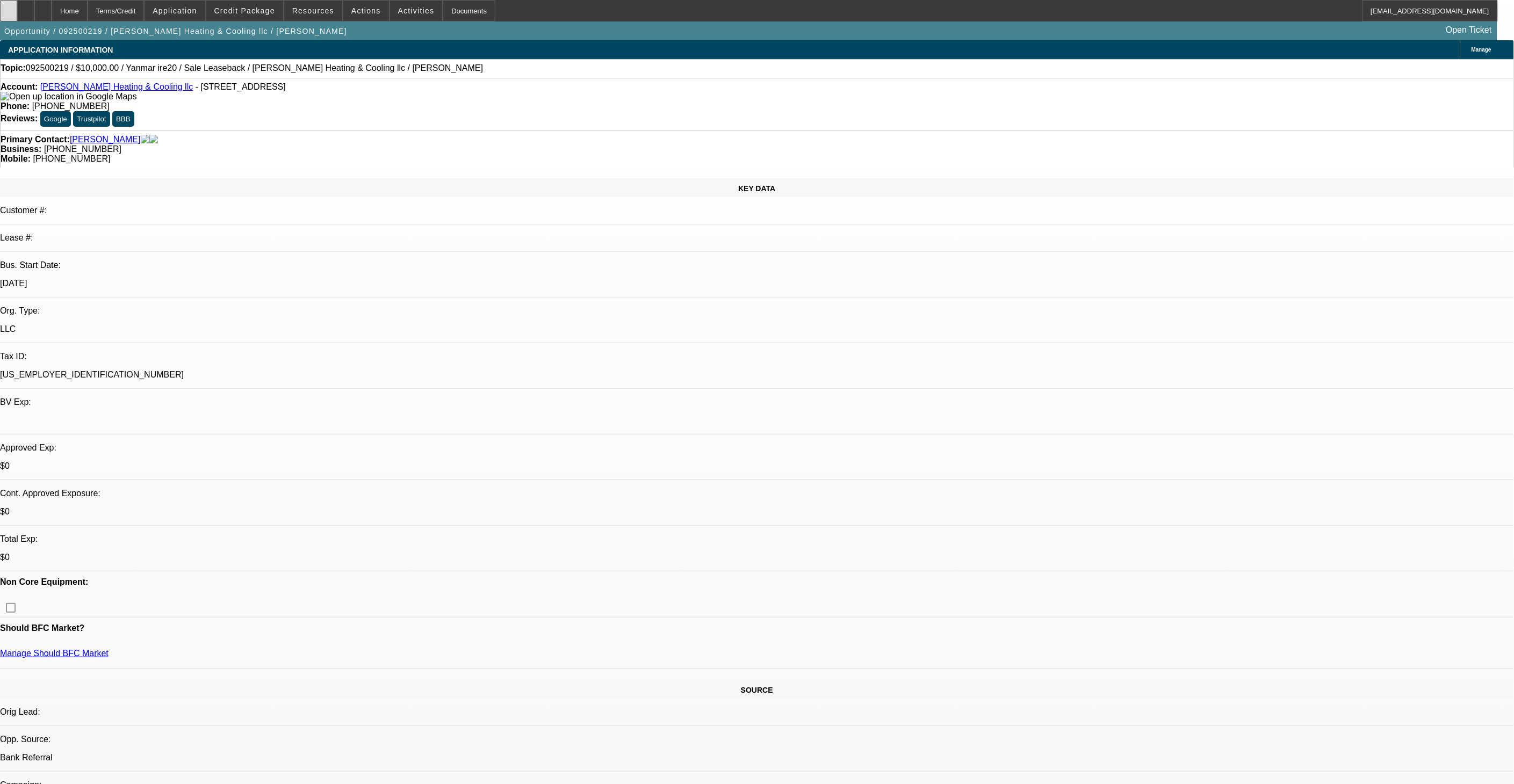
click at [17, 2] on div at bounding box center [8, 11] width 17 height 21
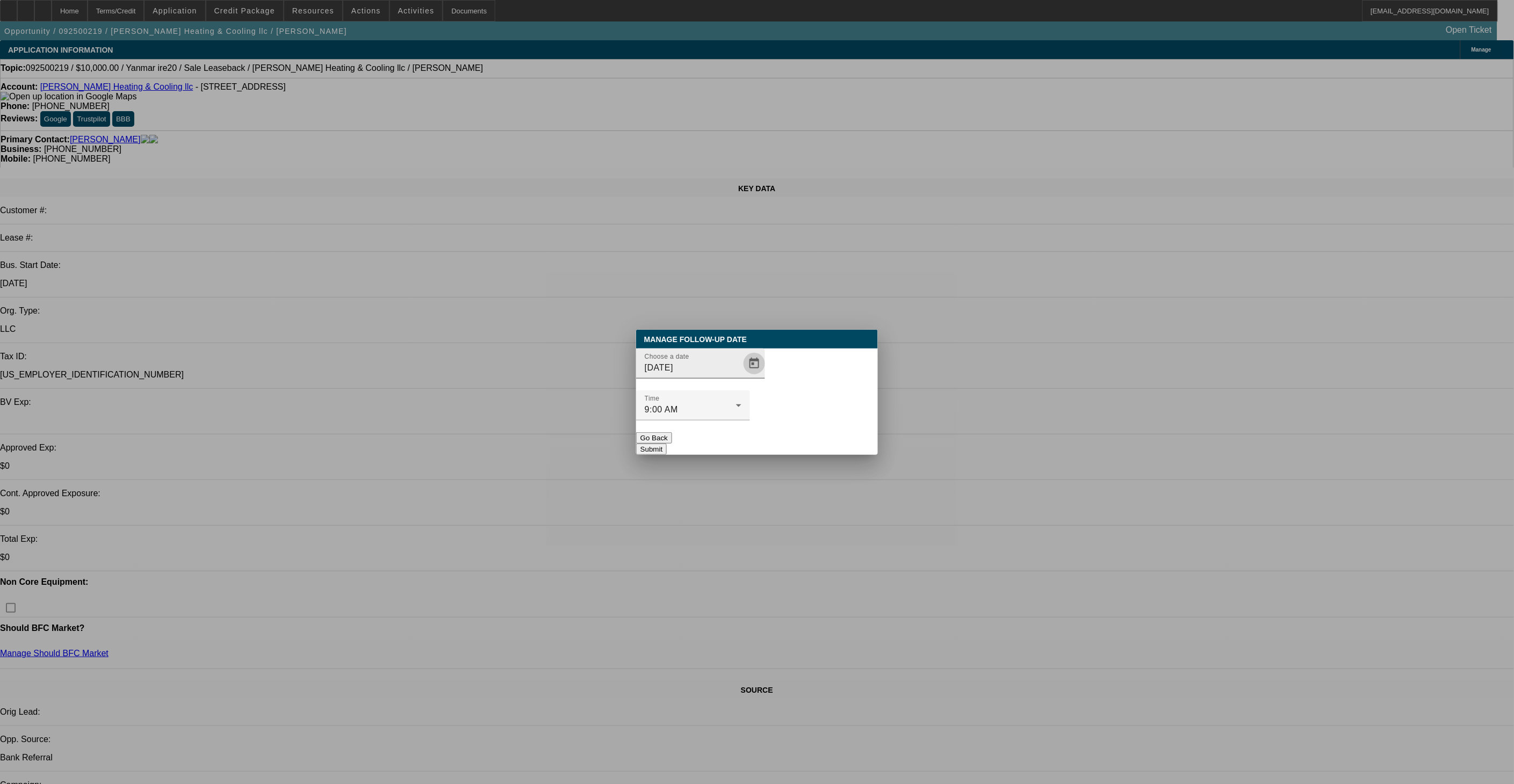
click at [741, 376] on span "Open calendar" at bounding box center [754, 363] width 26 height 26
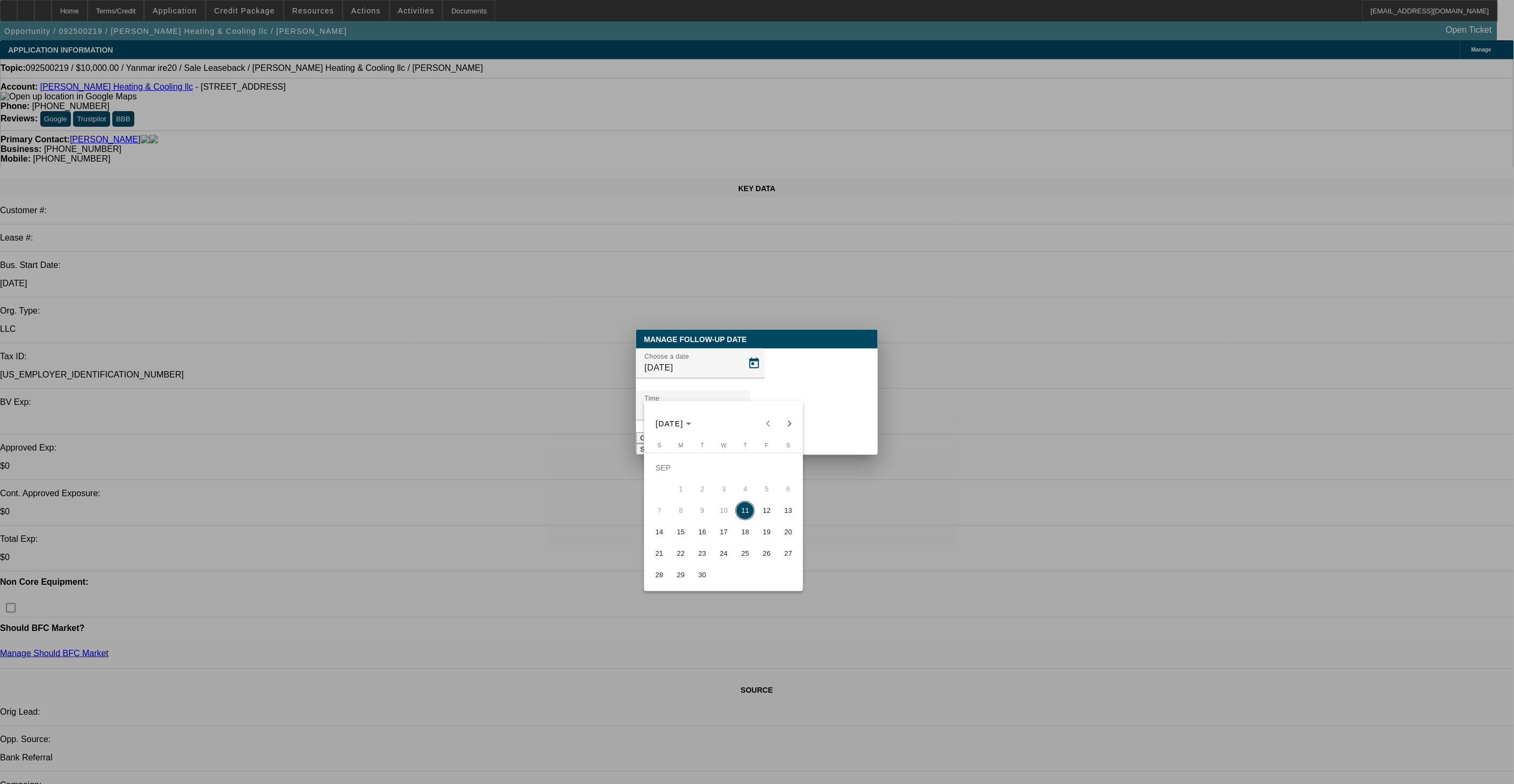
click at [766, 514] on span "12" at bounding box center [766, 510] width 20 height 19
type input "9/12/2025"
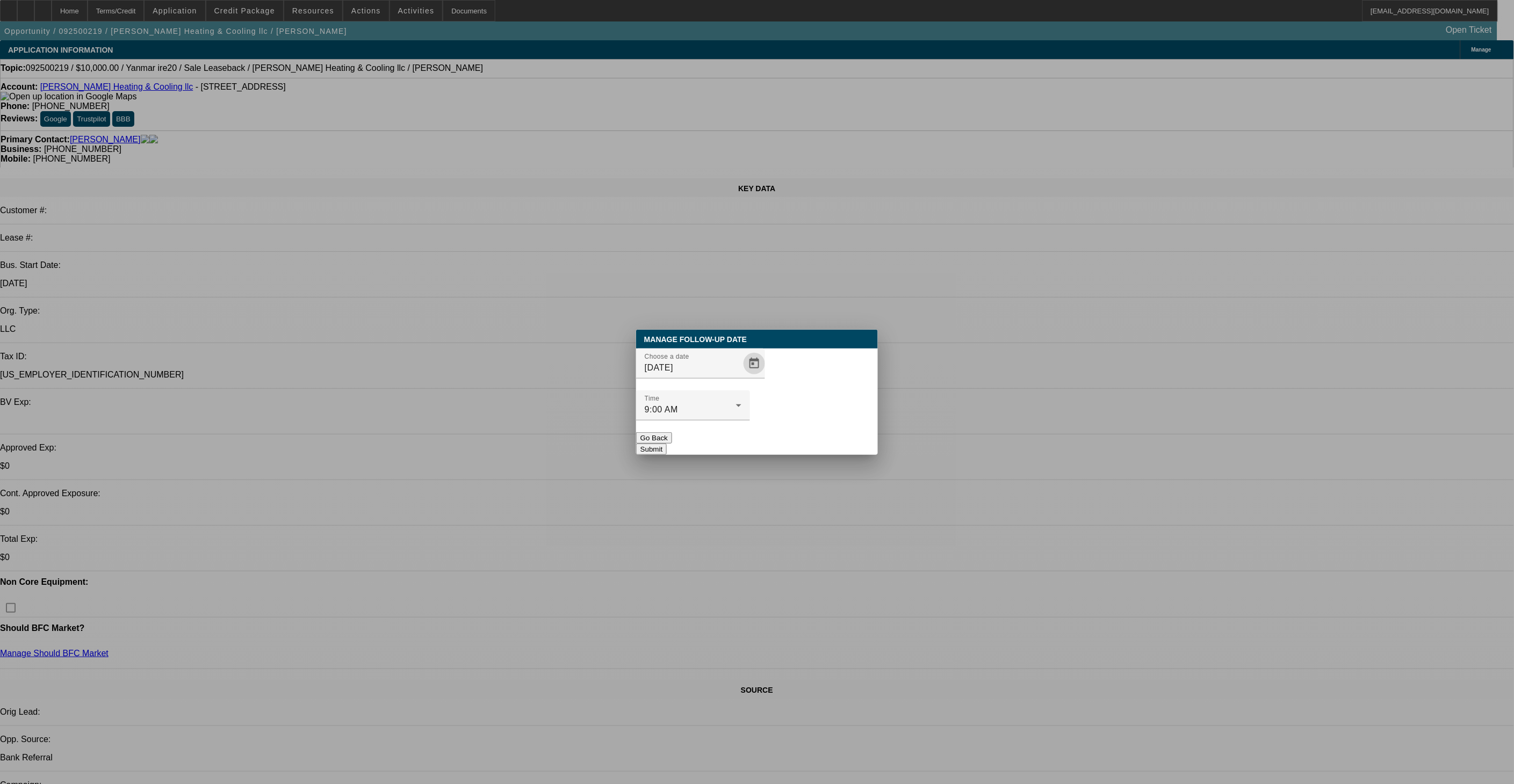
click at [667, 444] on button "Submit" at bounding box center [651, 449] width 31 height 11
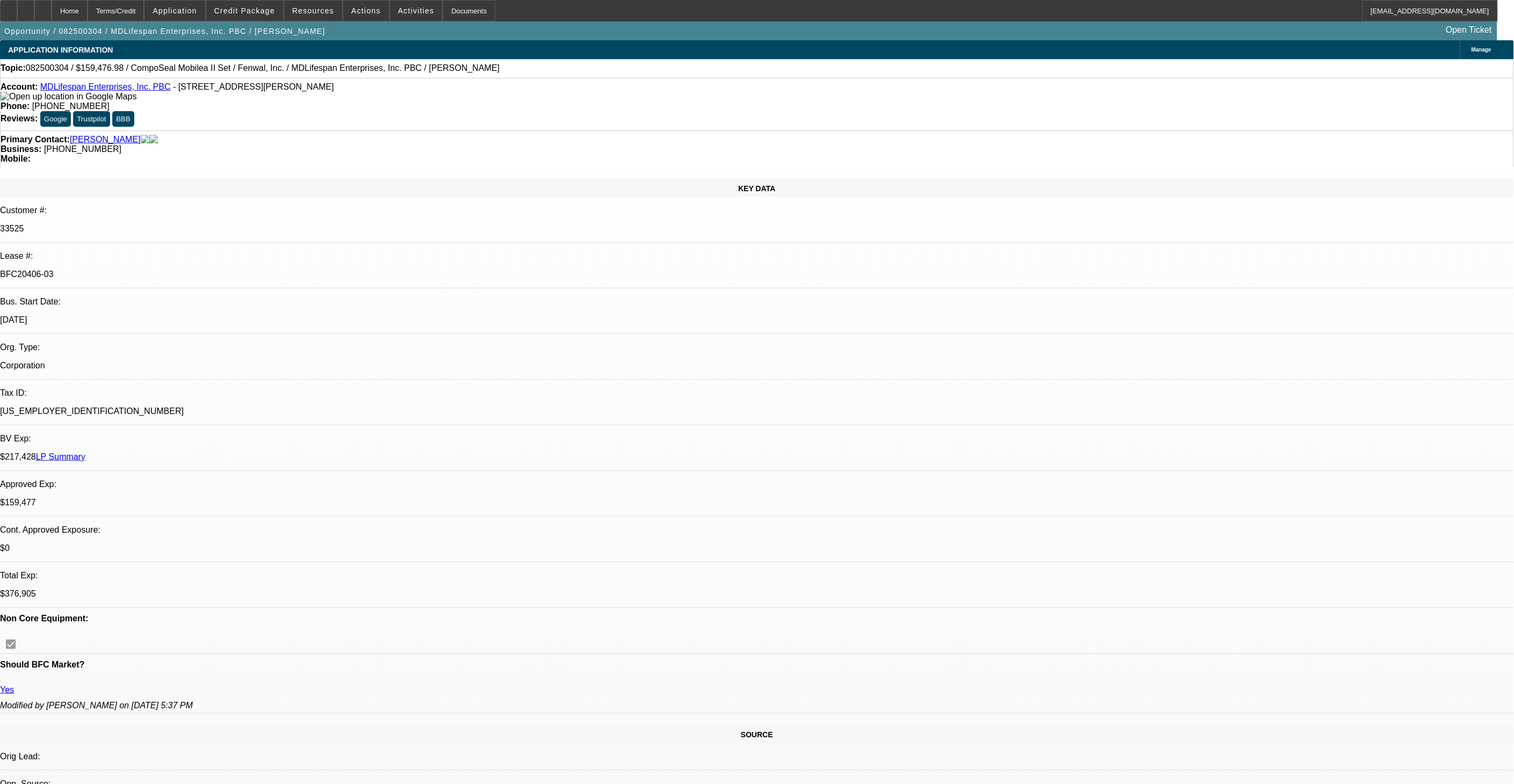
select select "0"
select select "2"
select select "0"
select select "6"
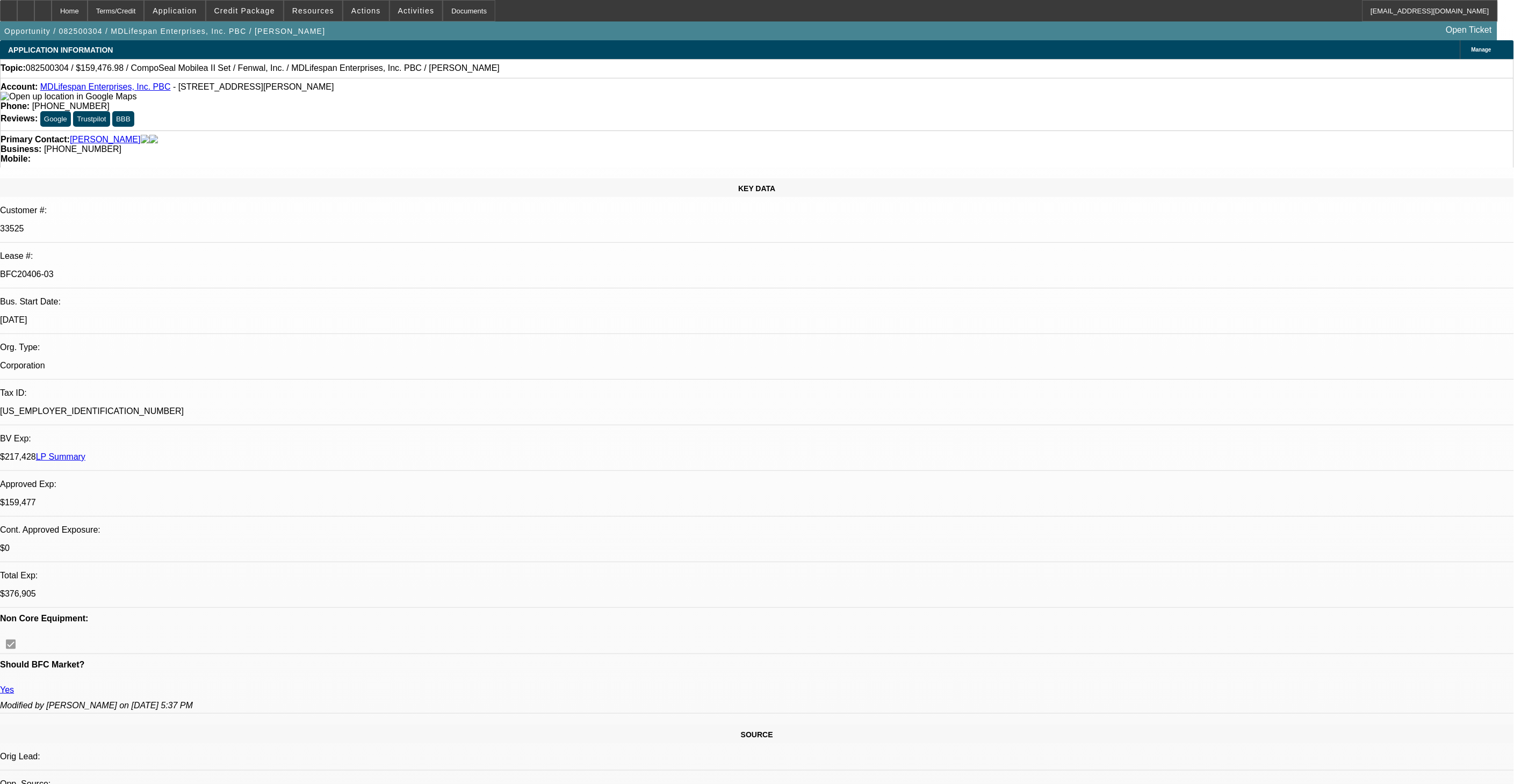
select select "0"
select select "6"
select select "0"
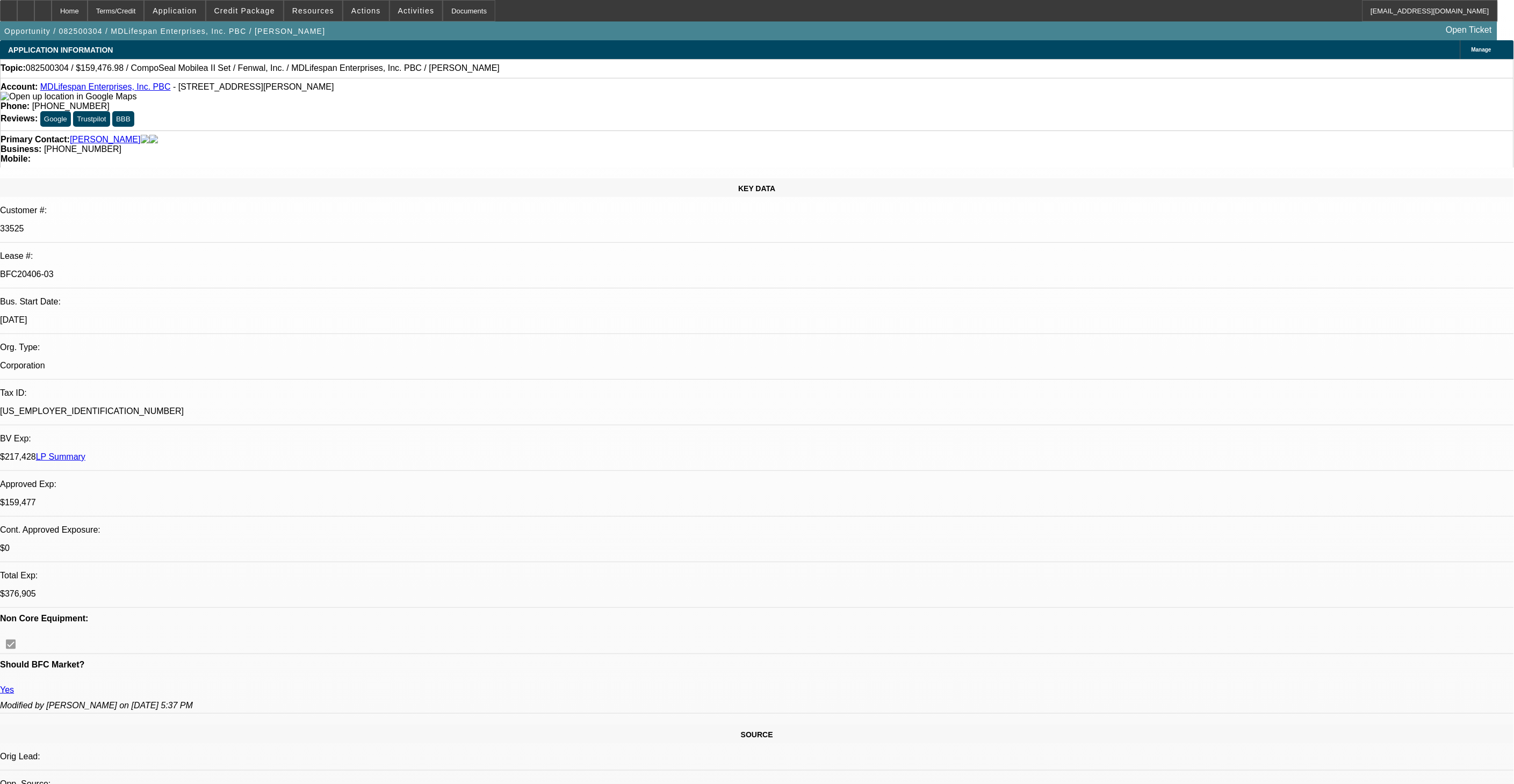
select select "0"
select select "3"
select select "0"
select select "6"
select select "0"
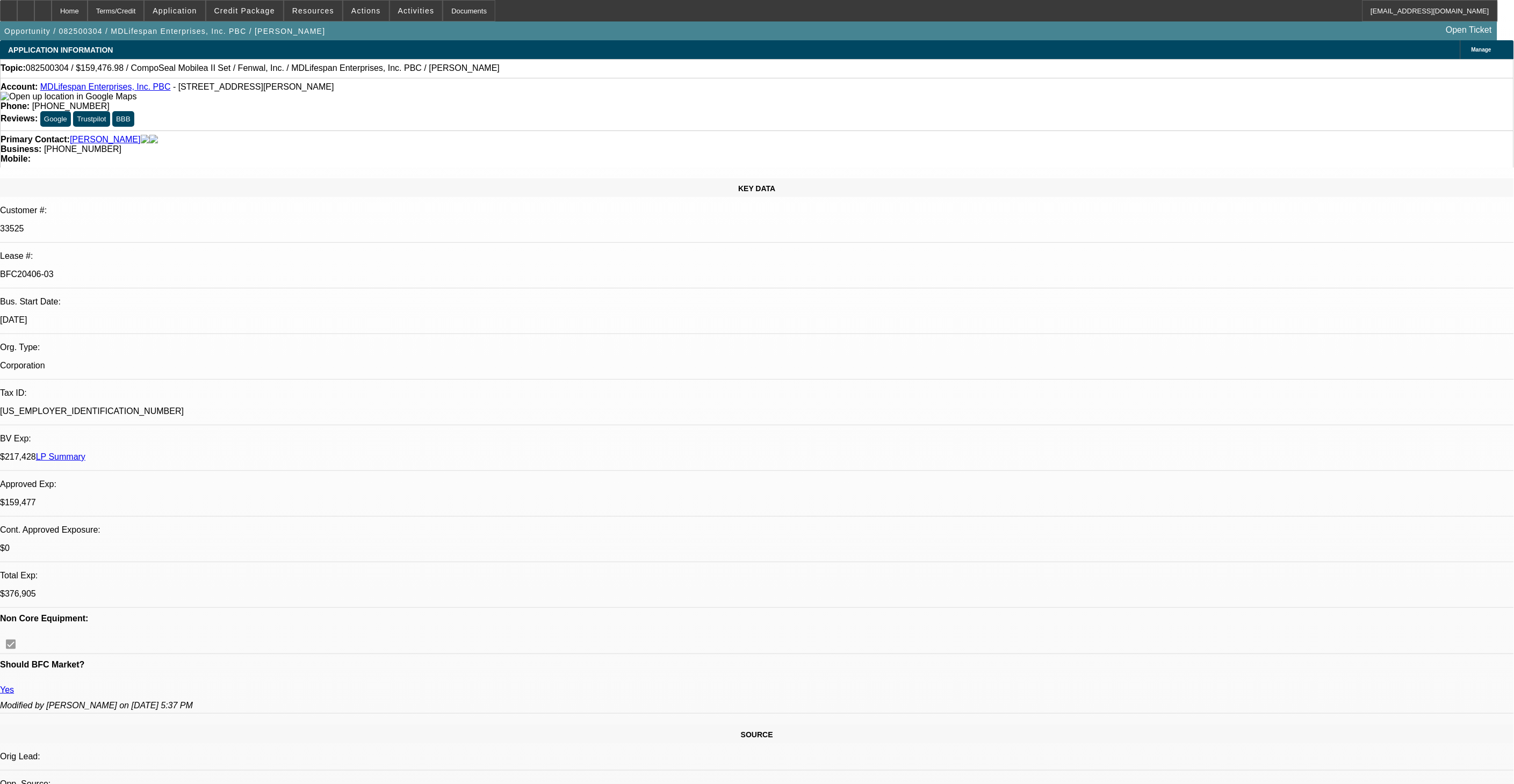
select select "2"
select select "0"
select select "6"
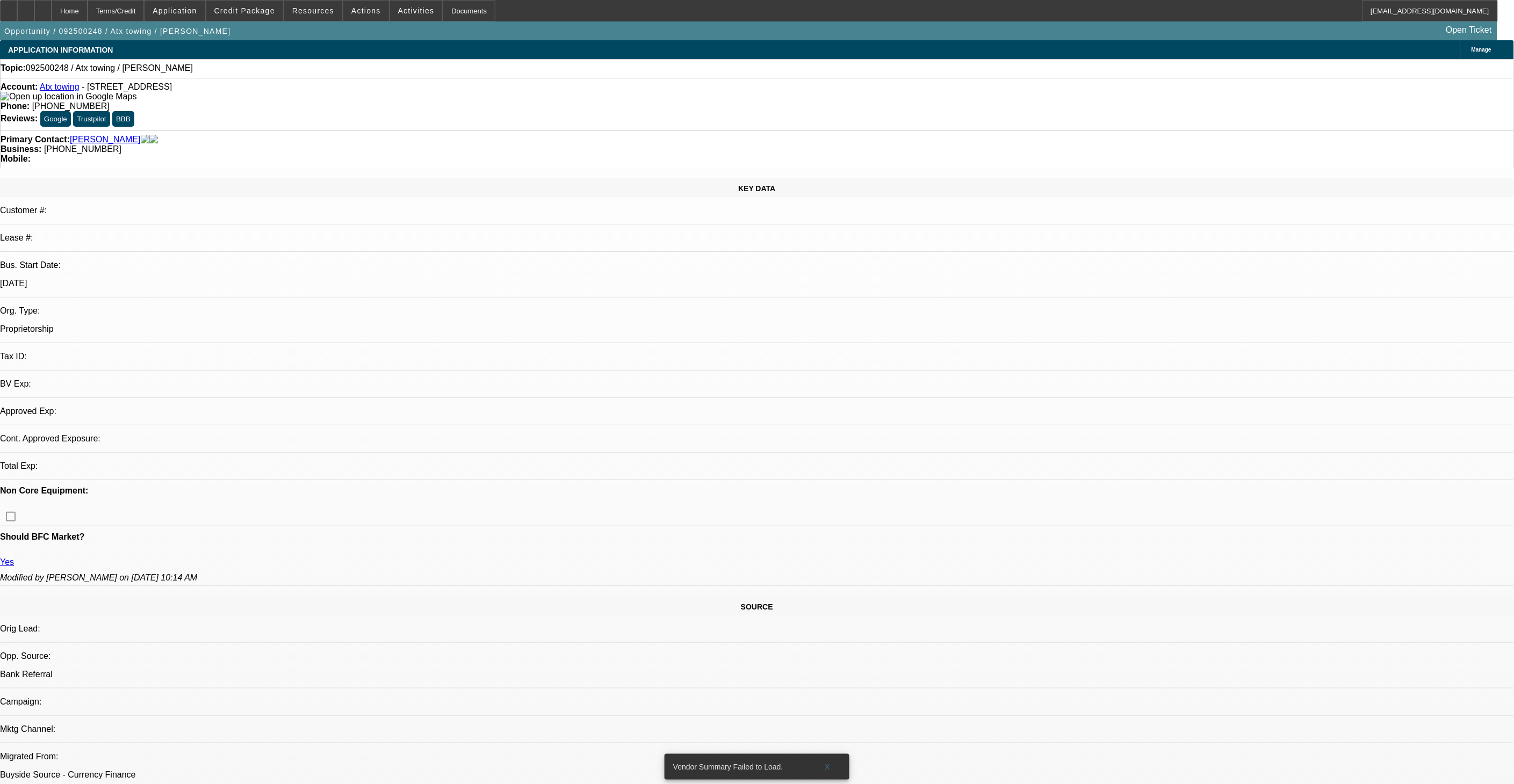
select select "0"
select select "2"
select select "0"
select select "1"
select select "2"
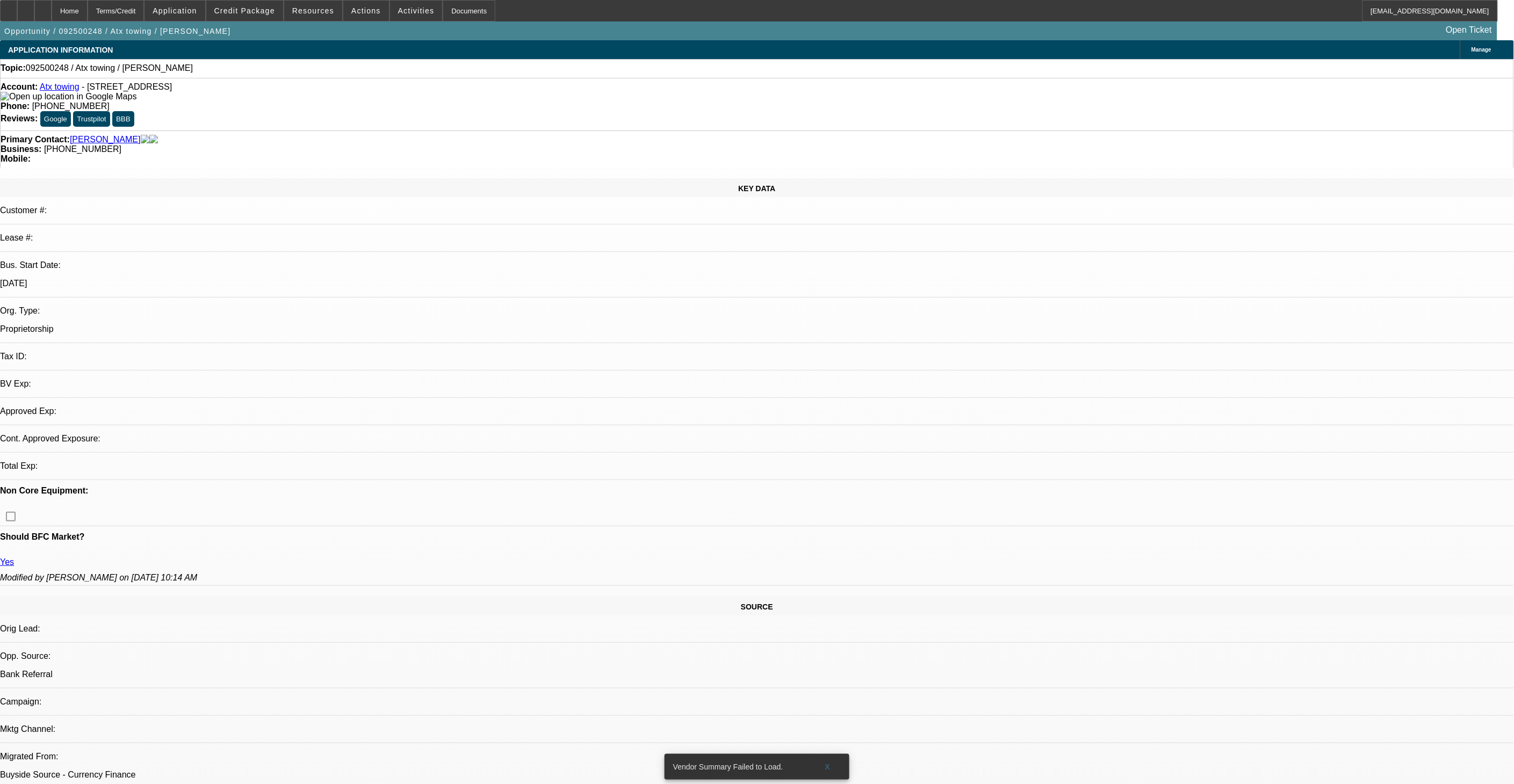
select select "6"
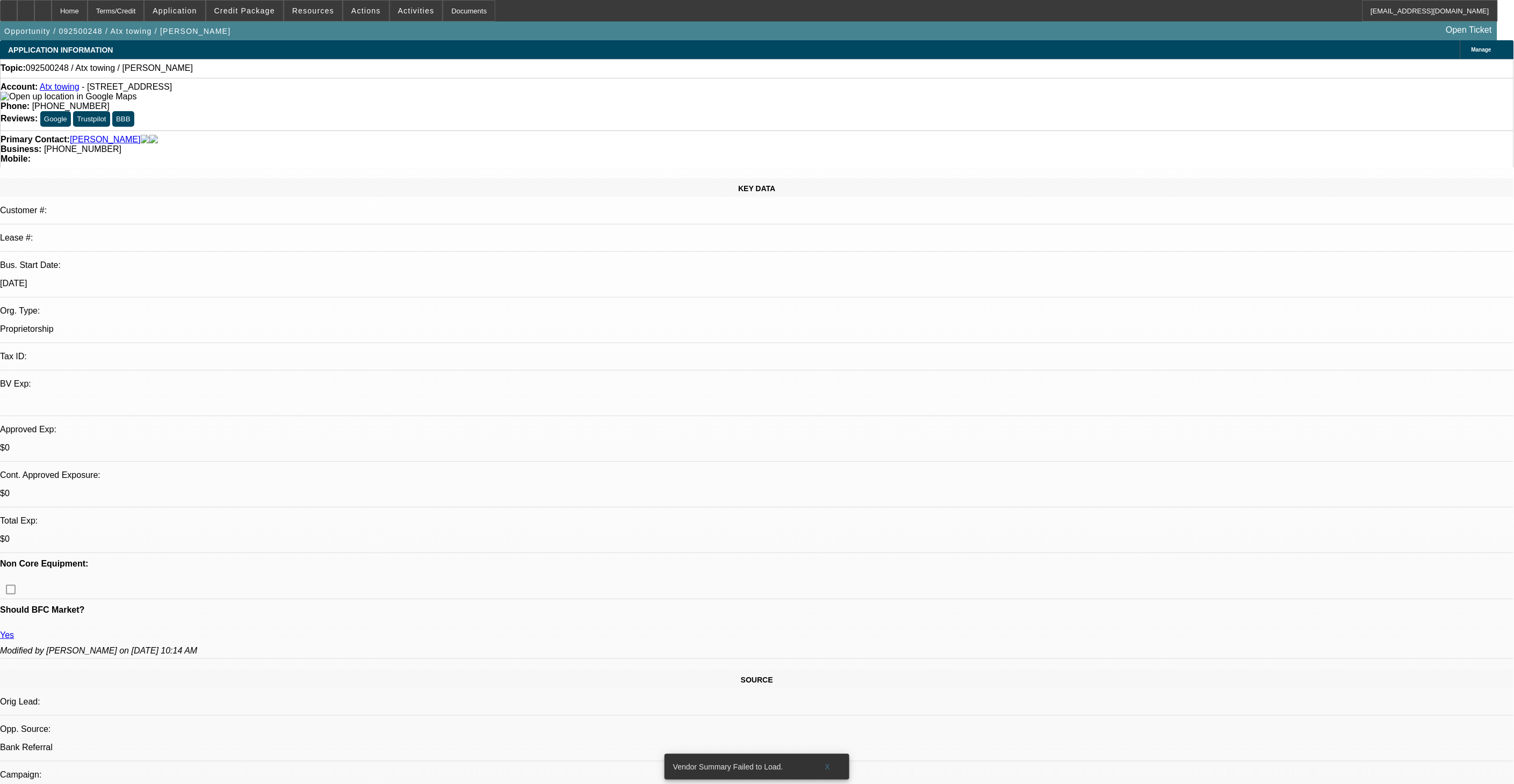
click at [17, 11] on div at bounding box center [8, 11] width 17 height 21
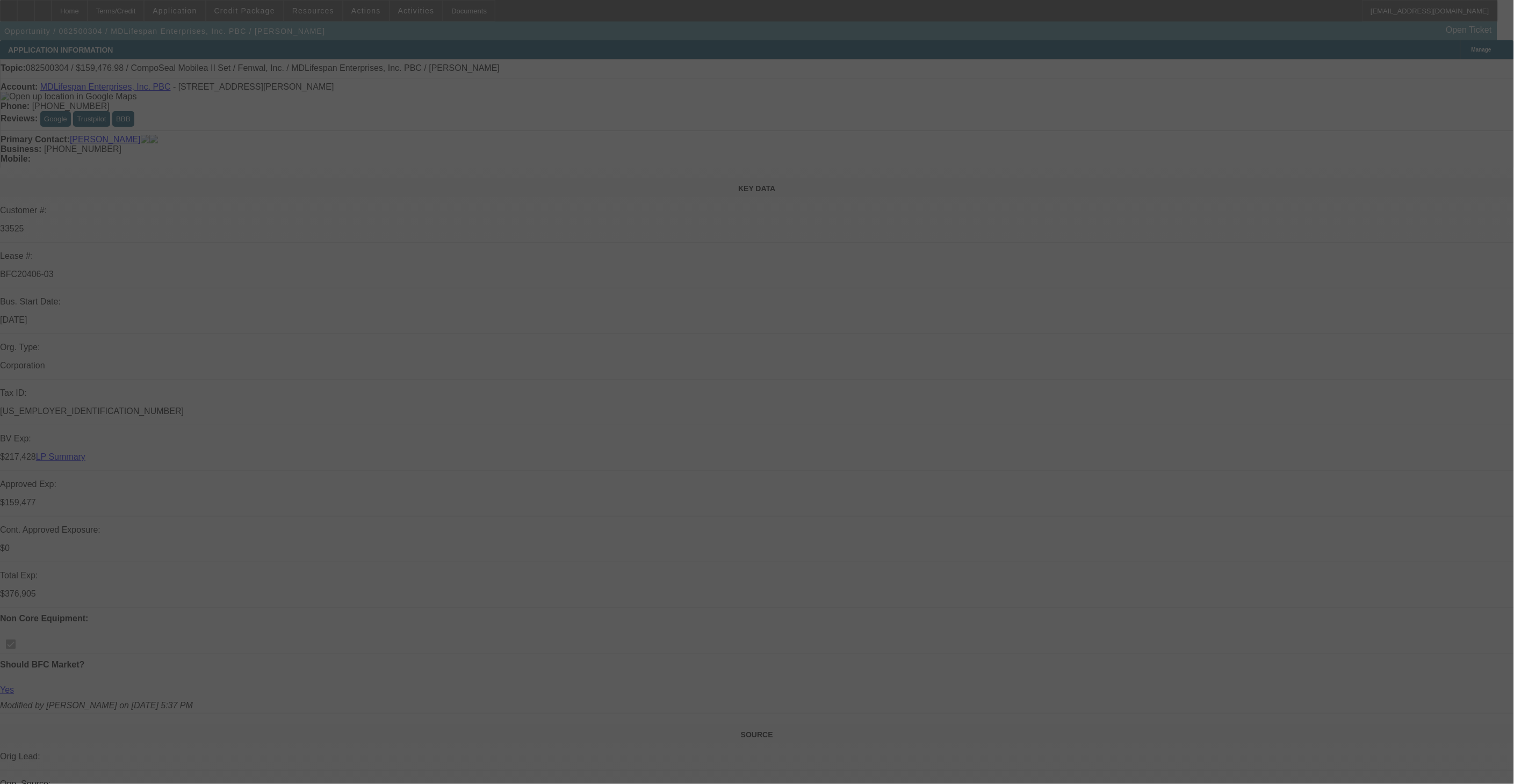
click at [884, 218] on div at bounding box center [757, 392] width 1514 height 784
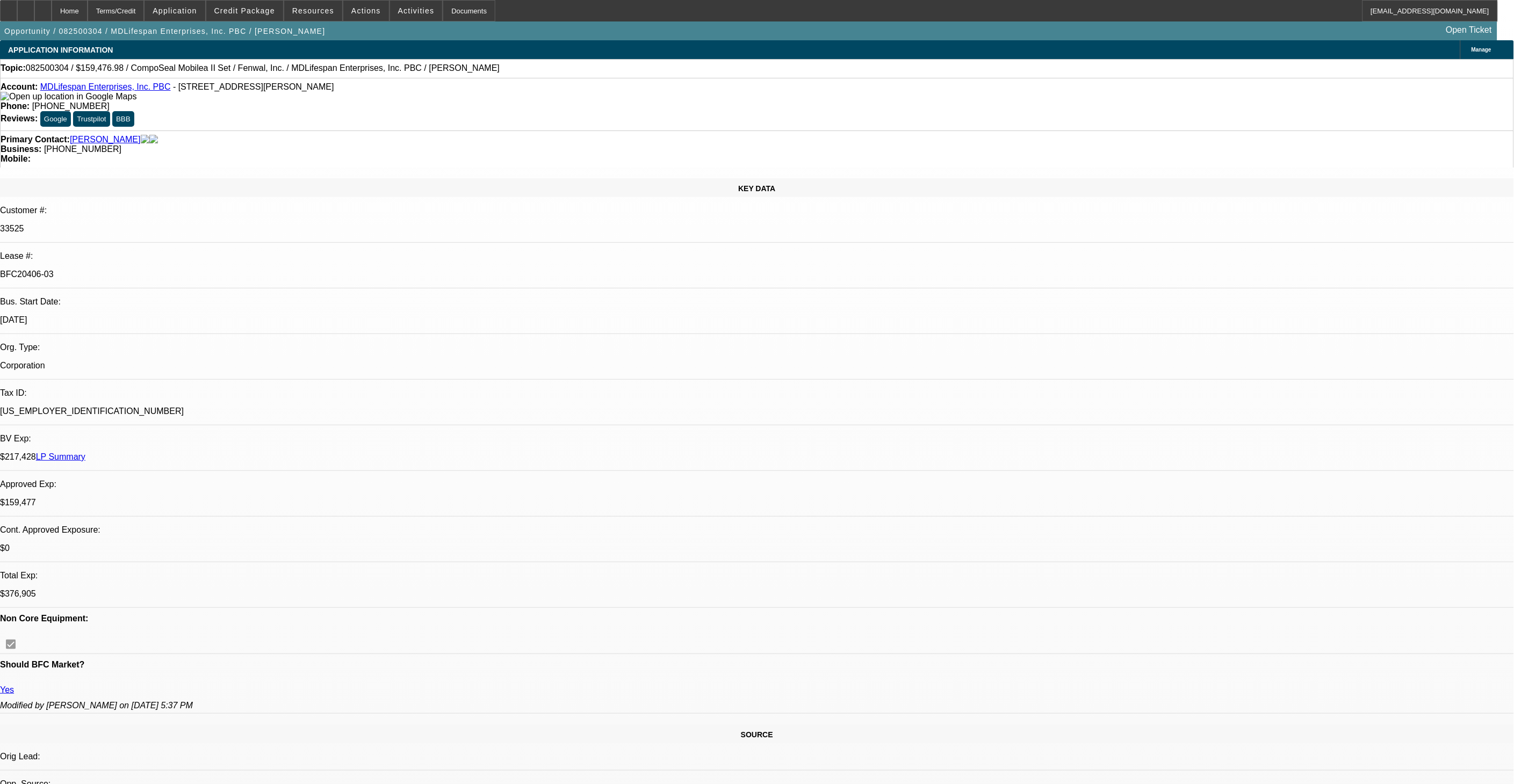
select select "0"
select select "2"
select select "0"
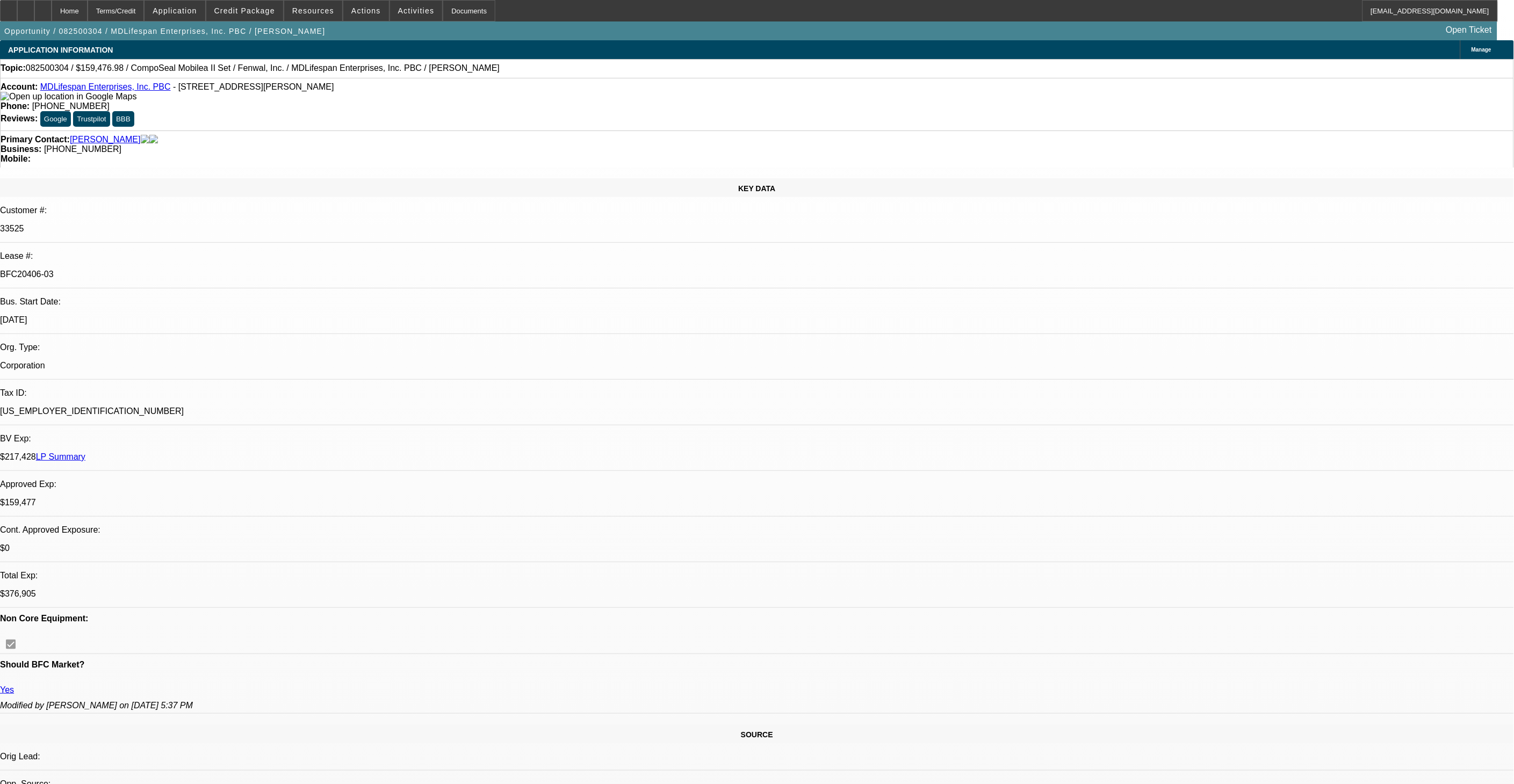
select select "0"
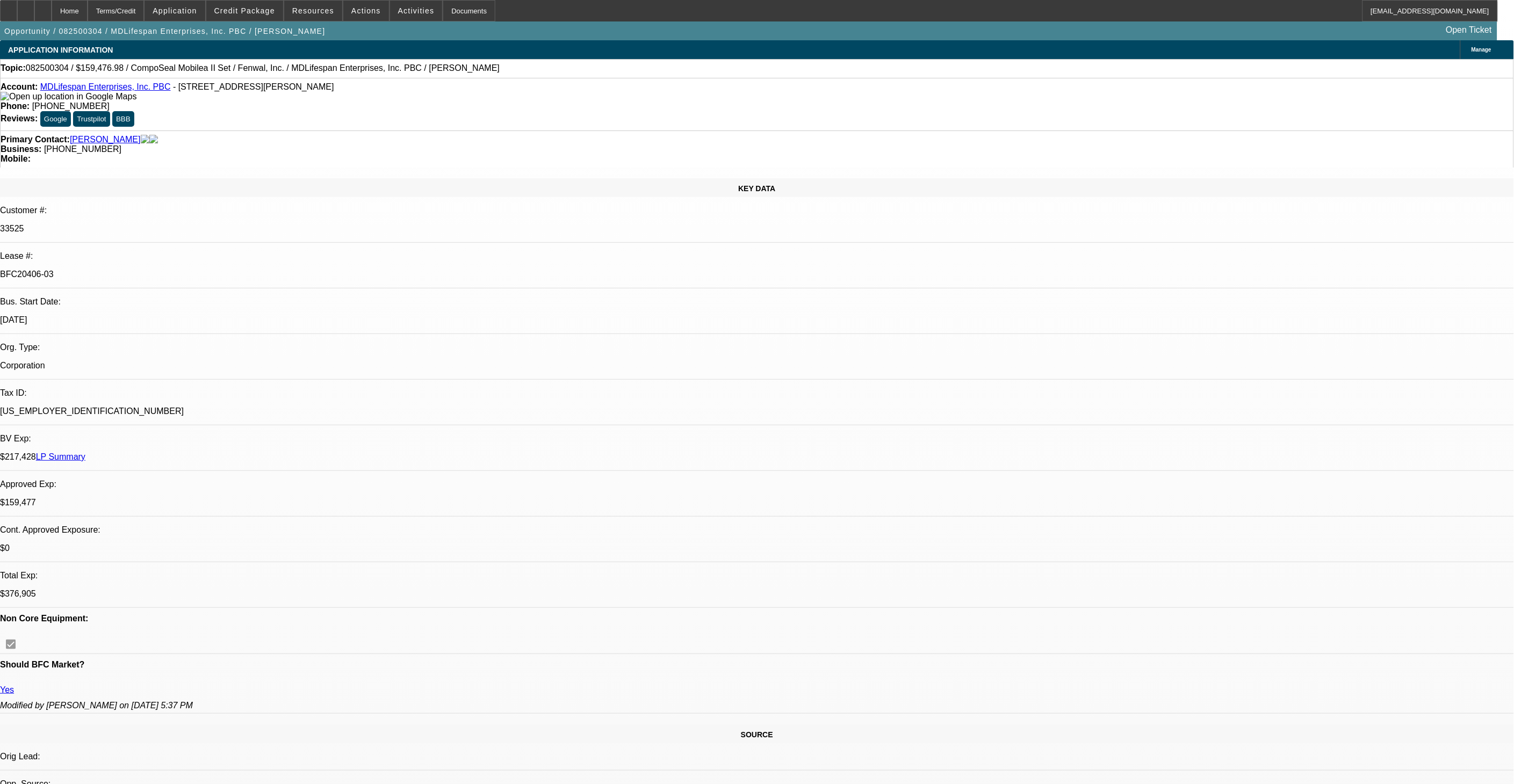
select select "2"
select select "0"
select select "1"
select select "2"
select select "6"
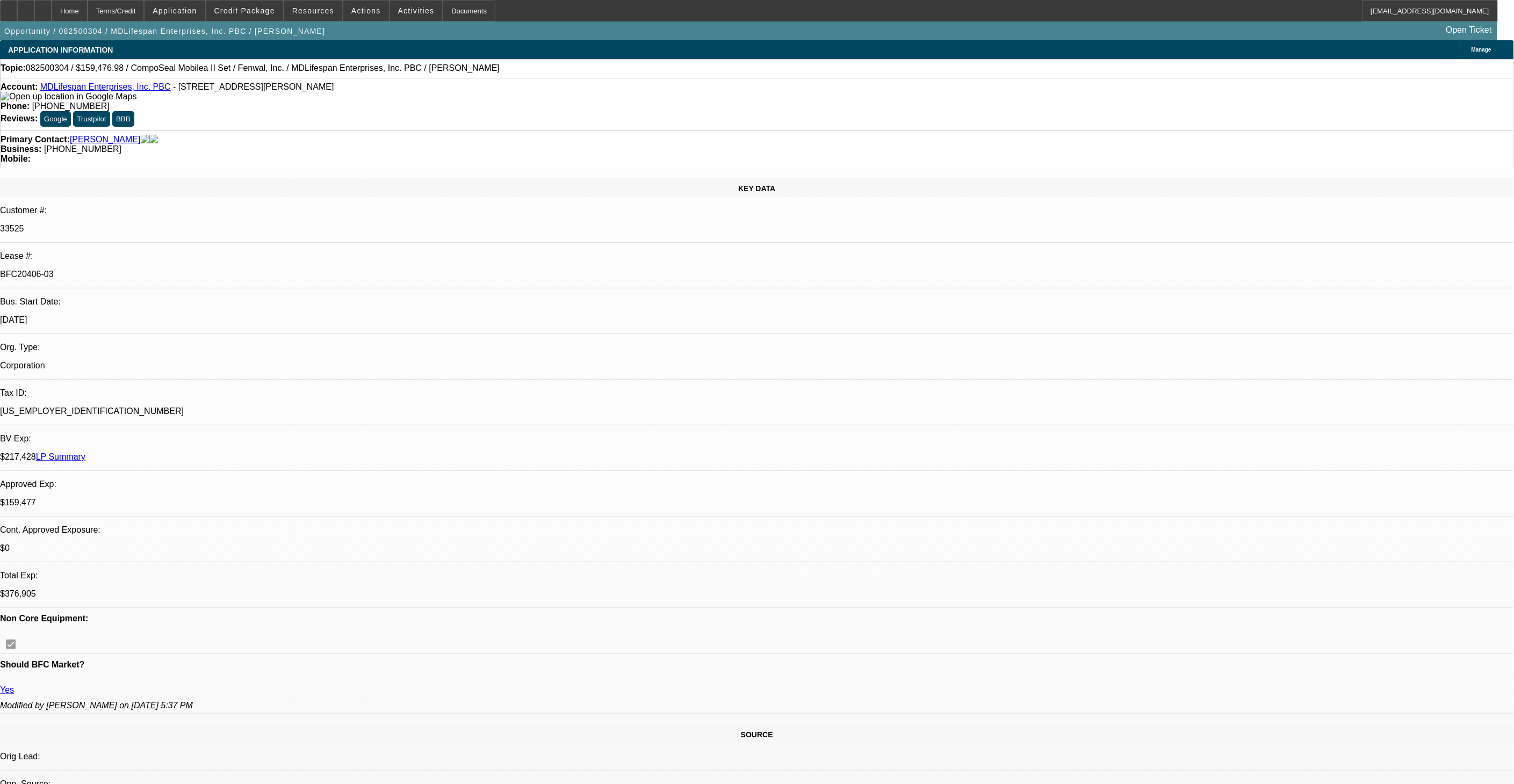
select select "1"
select select "6"
select select "1"
select select "3"
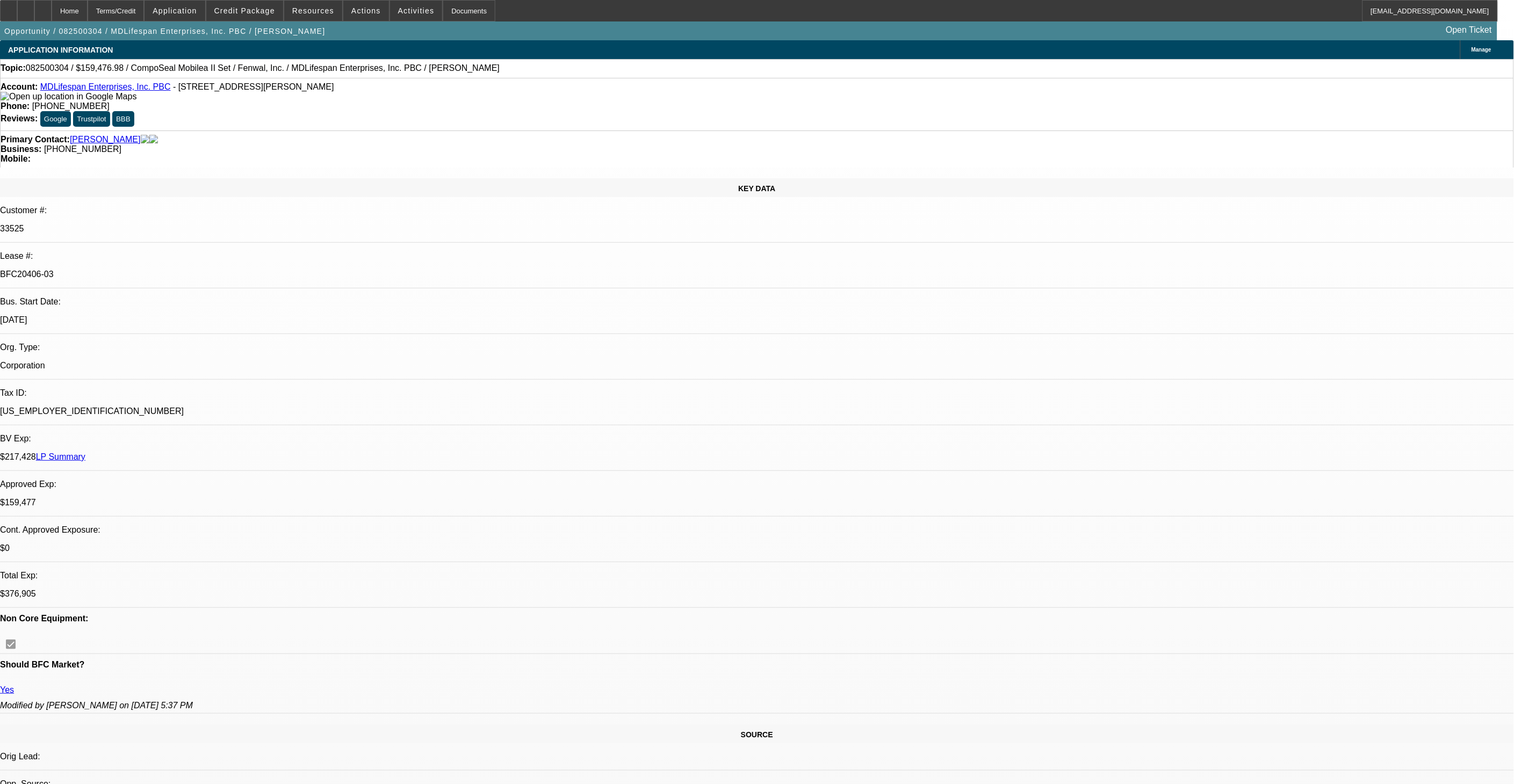
select select "6"
select select "1"
select select "2"
select select "6"
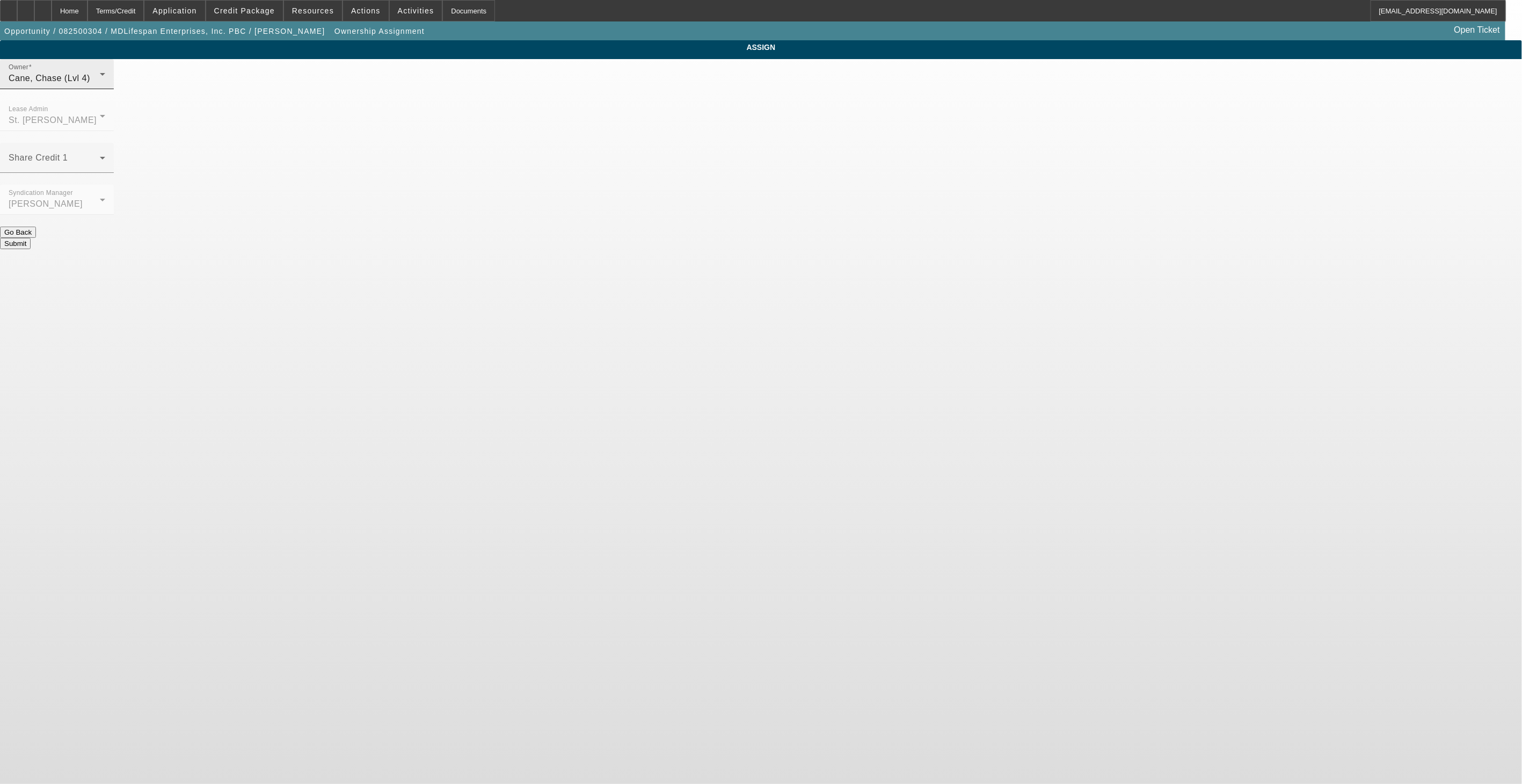
click at [105, 89] on div "Owner [PERSON_NAME] (Lvl 4)" at bounding box center [57, 74] width 97 height 30
click at [667, 238] on span "[PERSON_NAME] (Lvl 19)" at bounding box center [675, 236] width 108 height 13
click at [100, 156] on span at bounding box center [54, 162] width 91 height 13
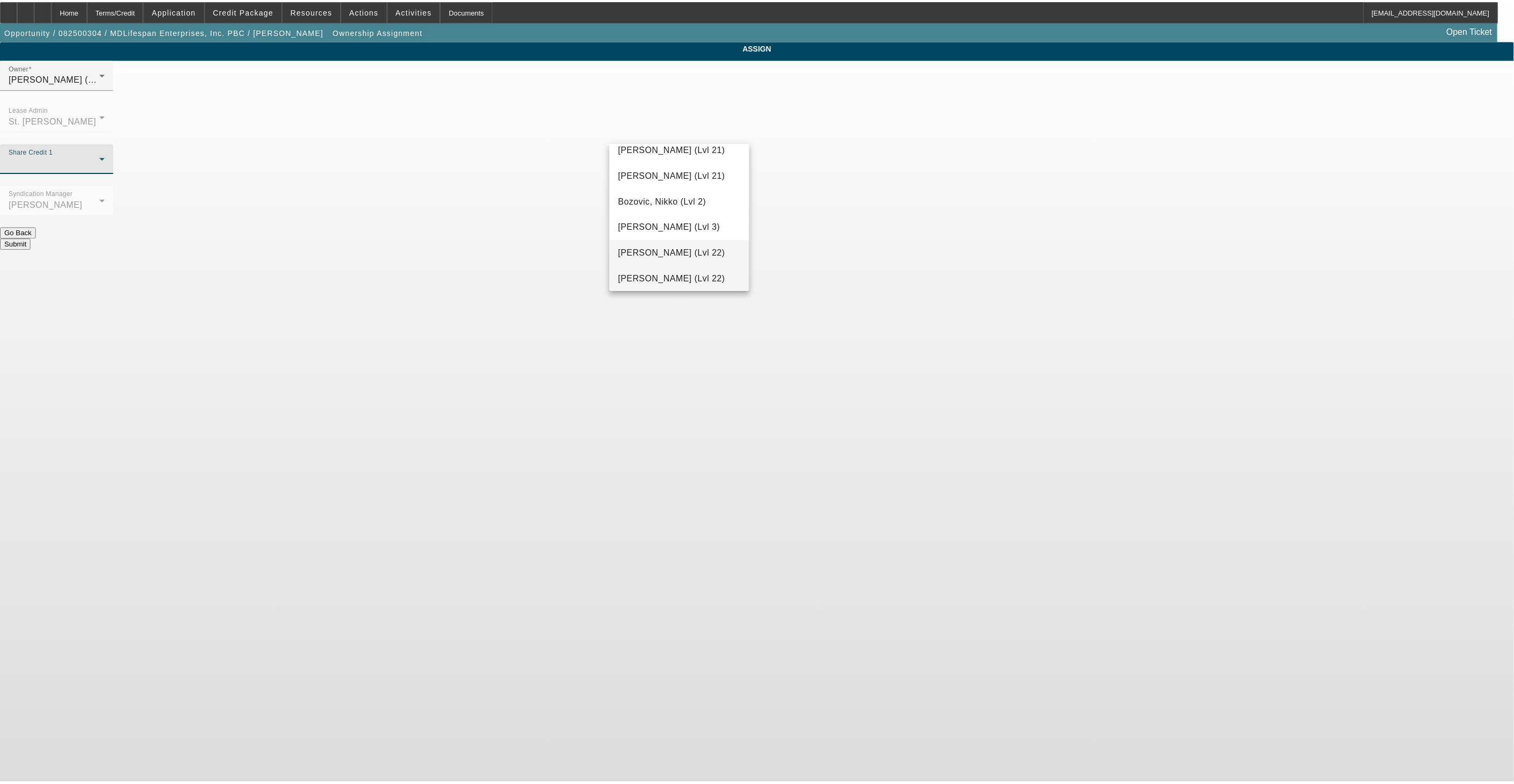
scroll to position [122, 0]
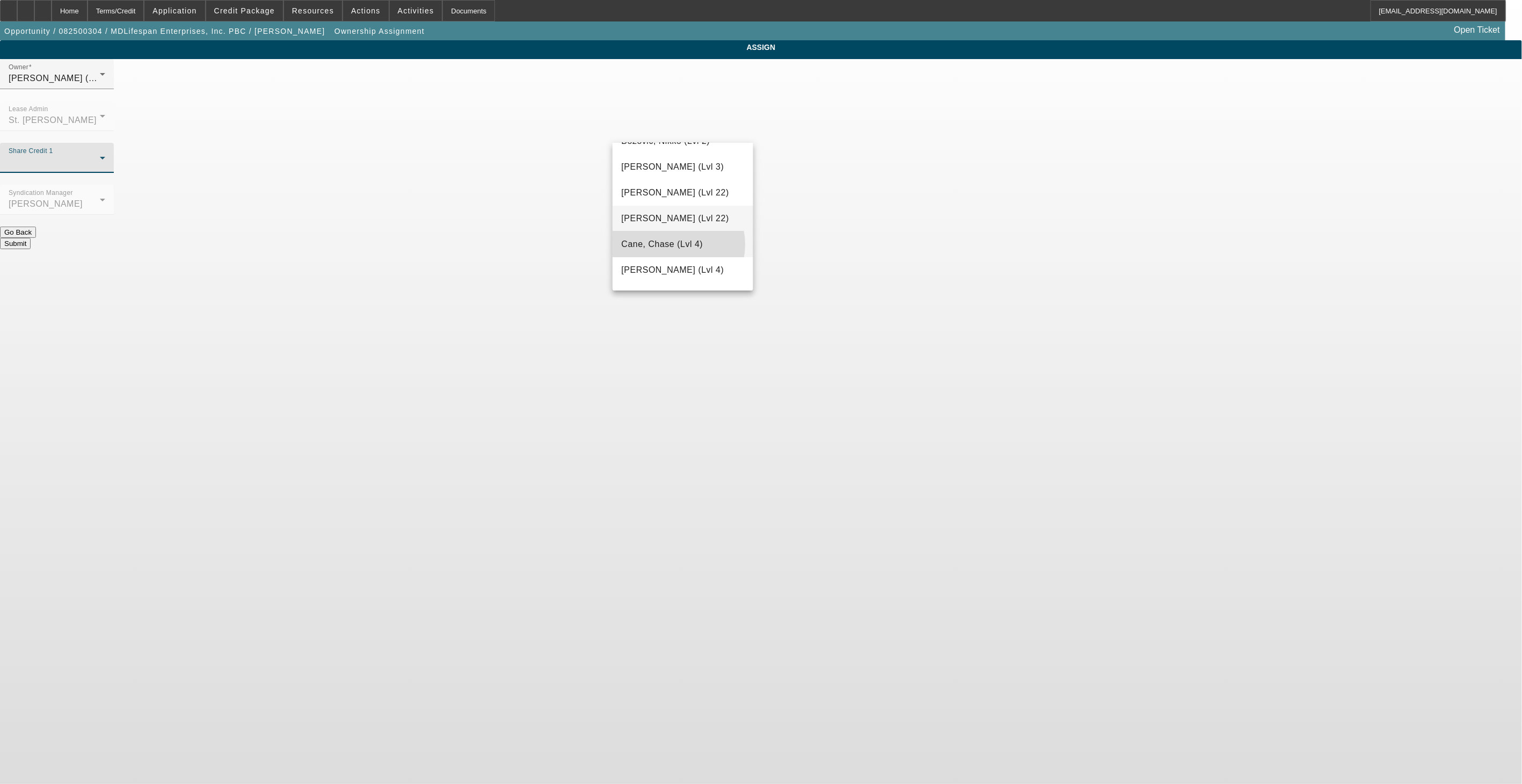
click at [673, 244] on span "Cane, Chase (Lvl 4)" at bounding box center [662, 245] width 82 height 13
click at [31, 238] on button "Submit" at bounding box center [15, 243] width 31 height 11
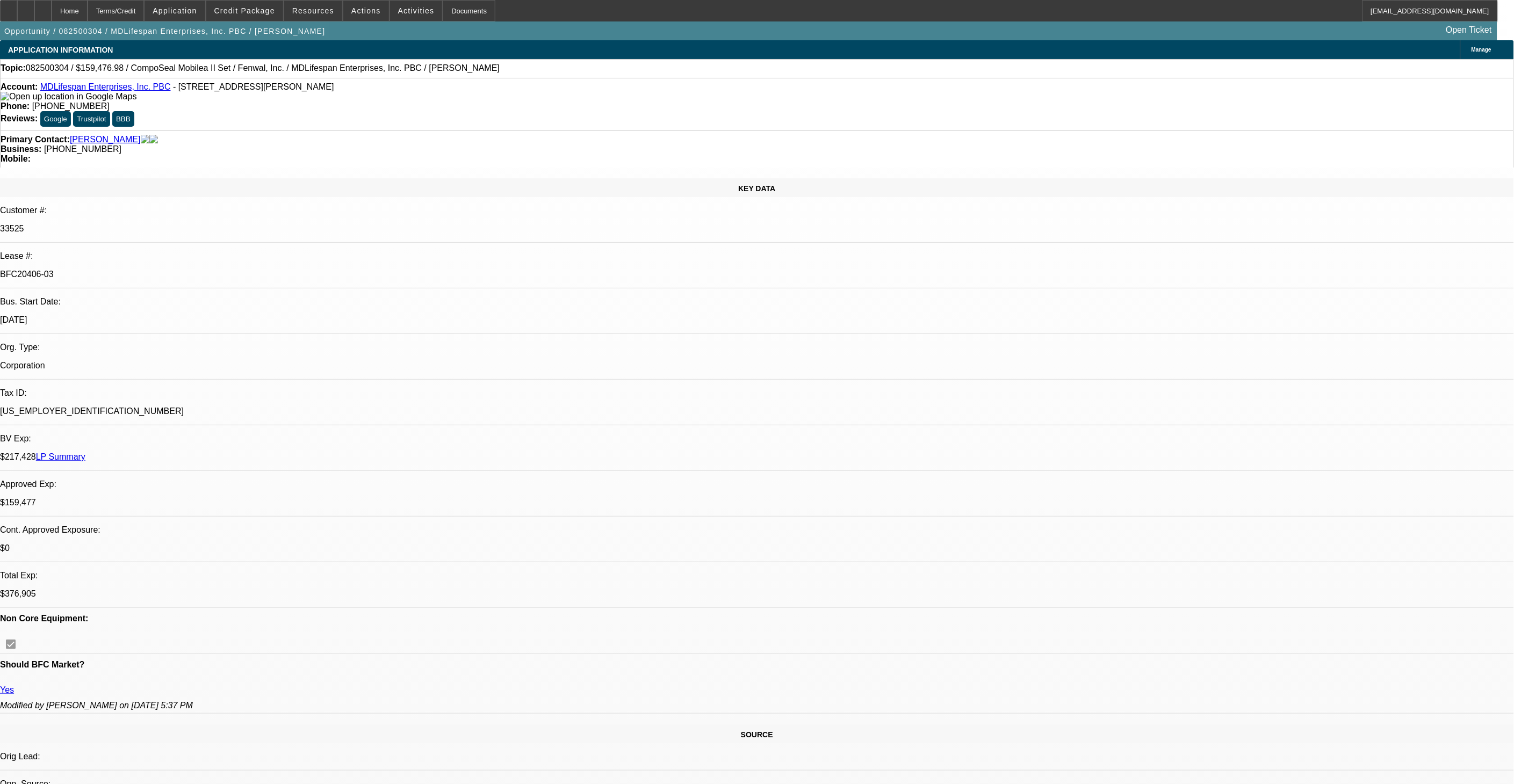
select select "0"
select select "2"
select select "0"
select select "6"
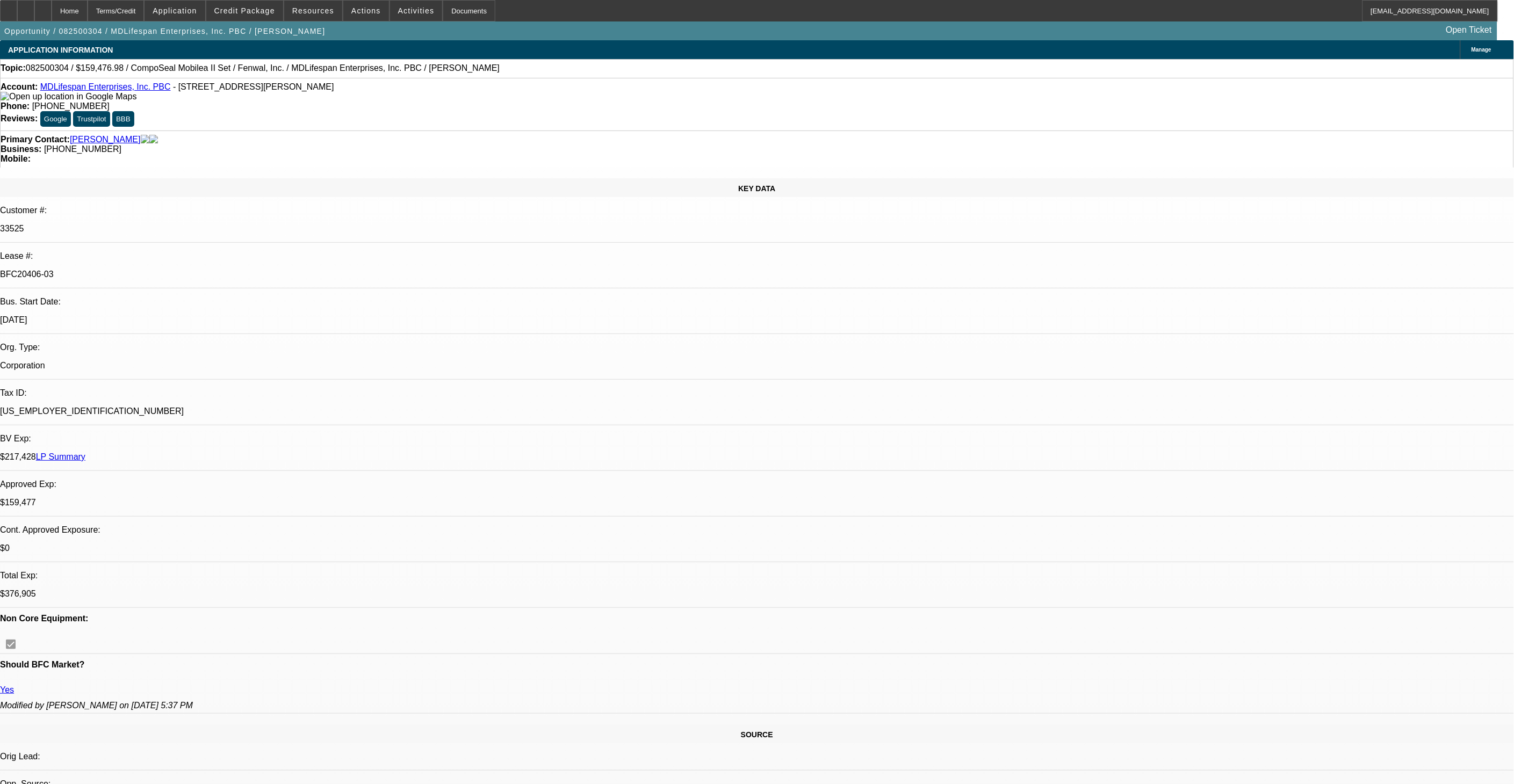
select select "0"
select select "6"
select select "0"
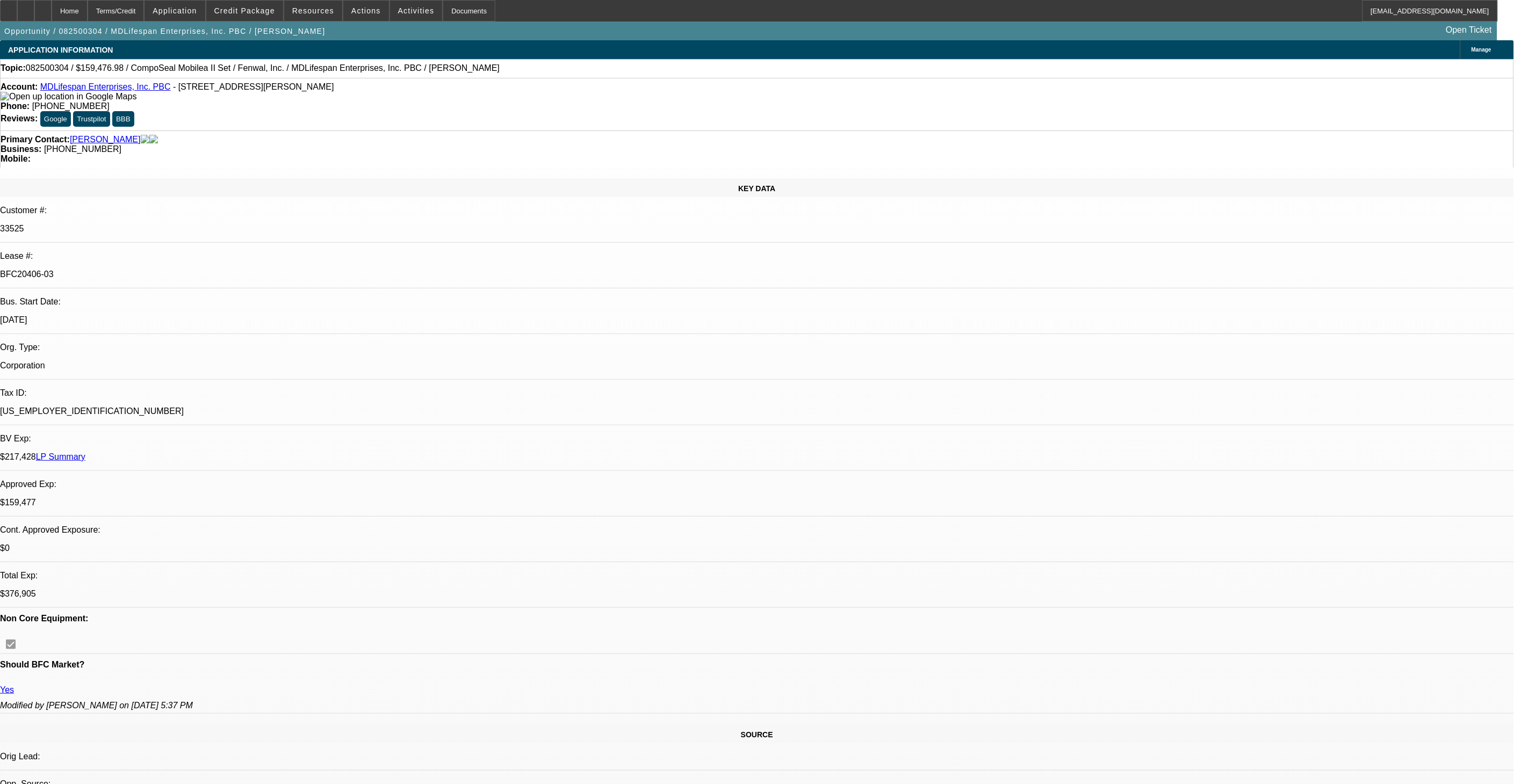
select select "0"
select select "3"
select select "0"
select select "6"
select select "0"
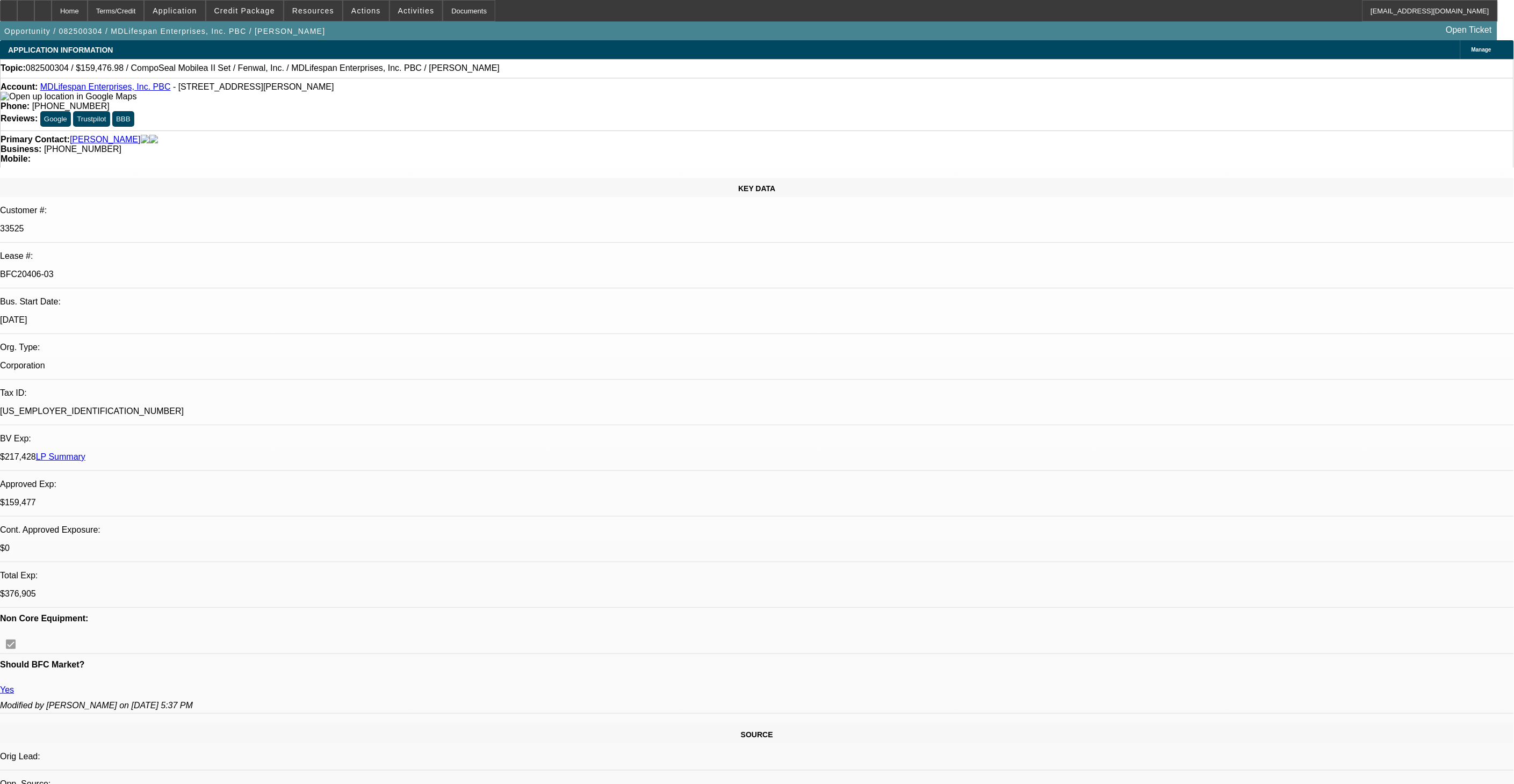
select select "2"
select select "0"
select select "6"
